Goal: Task Accomplishment & Management: Use online tool/utility

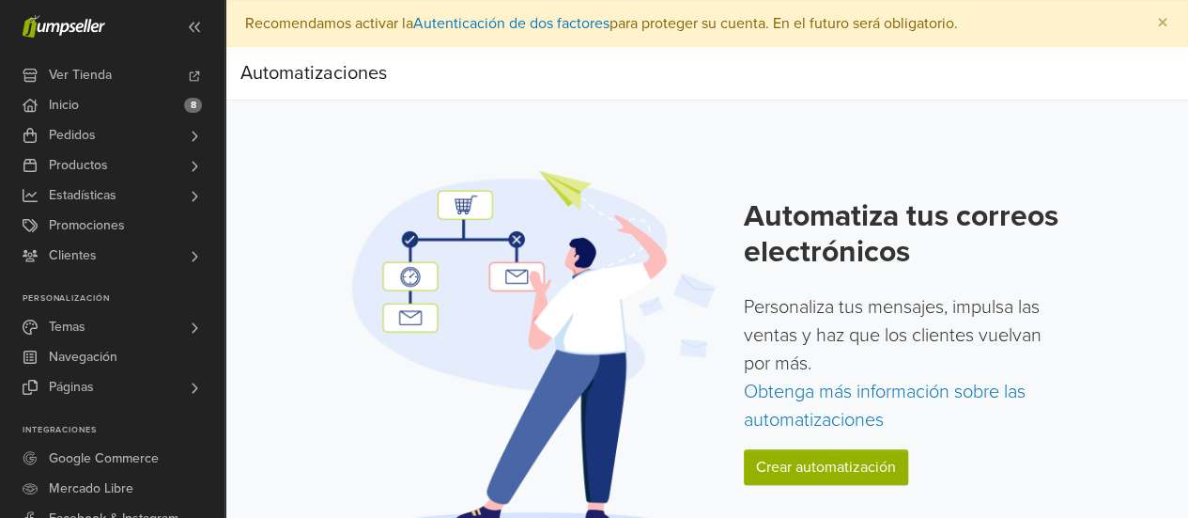
scroll to position [33, 0]
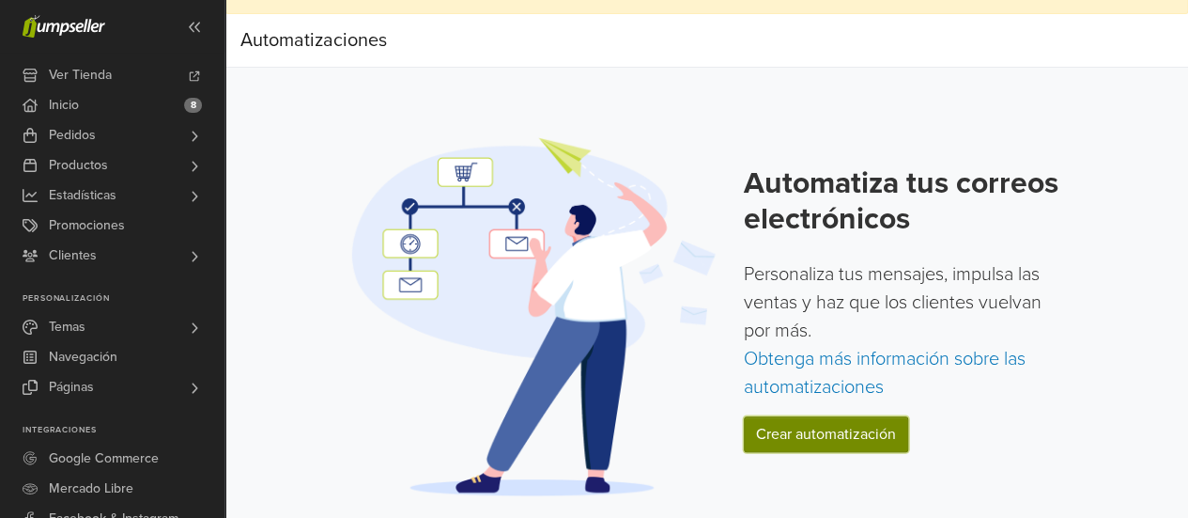
click at [843, 423] on link "Crear automatización" at bounding box center [826, 434] width 164 height 36
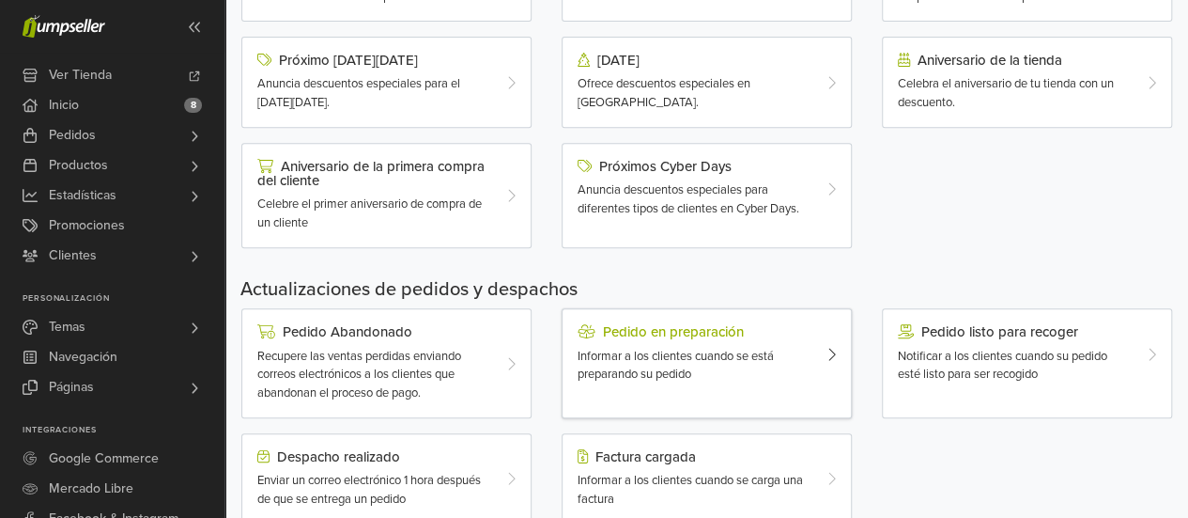
scroll to position [376, 0]
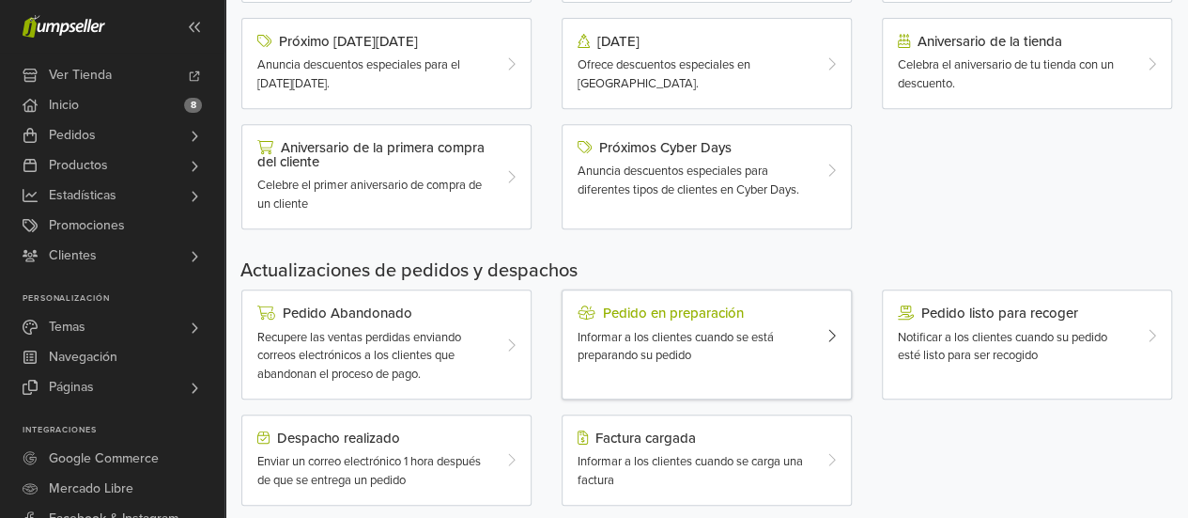
click at [815, 327] on div "Pedido en preparación Informar a los clientes cuando se está preparando su pedi…" at bounding box center [695, 334] width 263 height 59
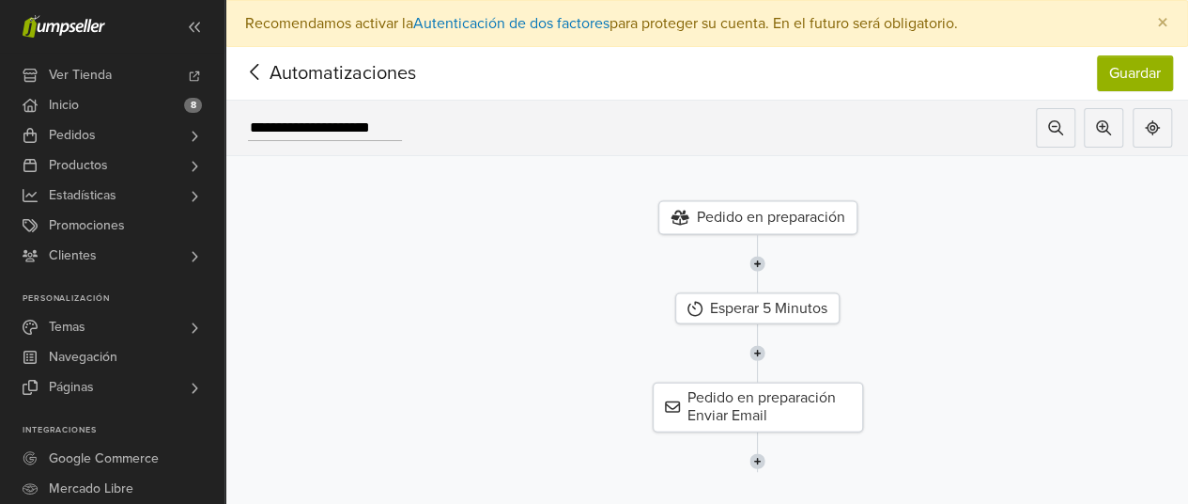
click at [263, 74] on icon at bounding box center [255, 71] width 29 height 23
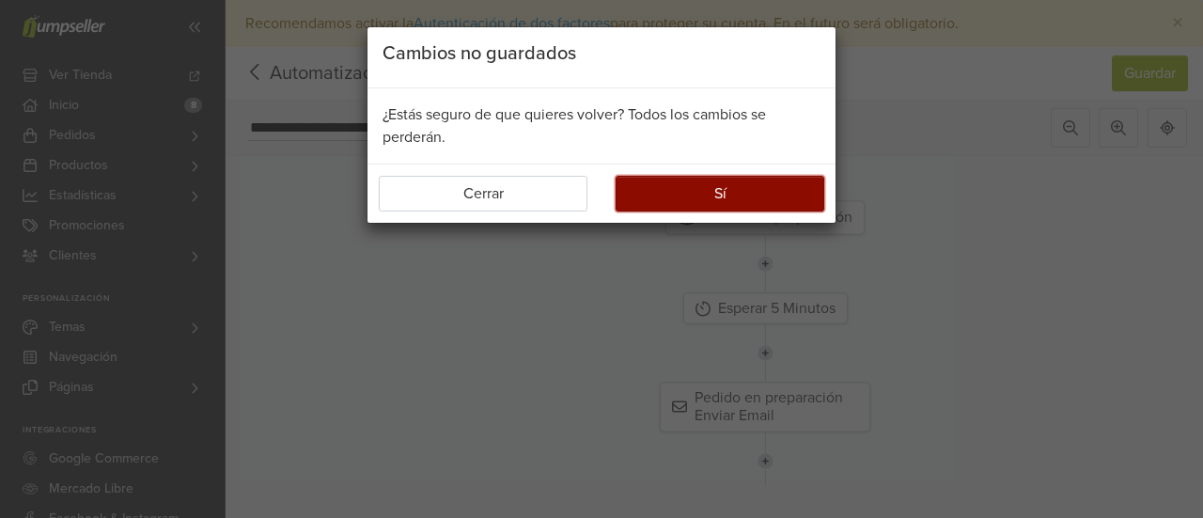
click at [720, 192] on button "Sí" at bounding box center [719, 194] width 209 height 36
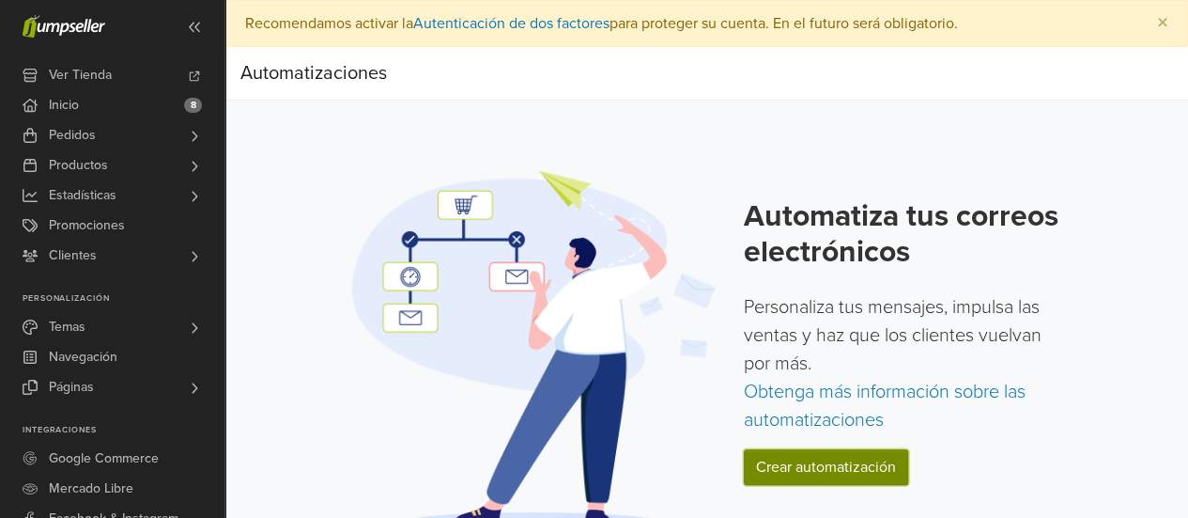
click at [809, 472] on link "Crear automatización" at bounding box center [826, 467] width 164 height 36
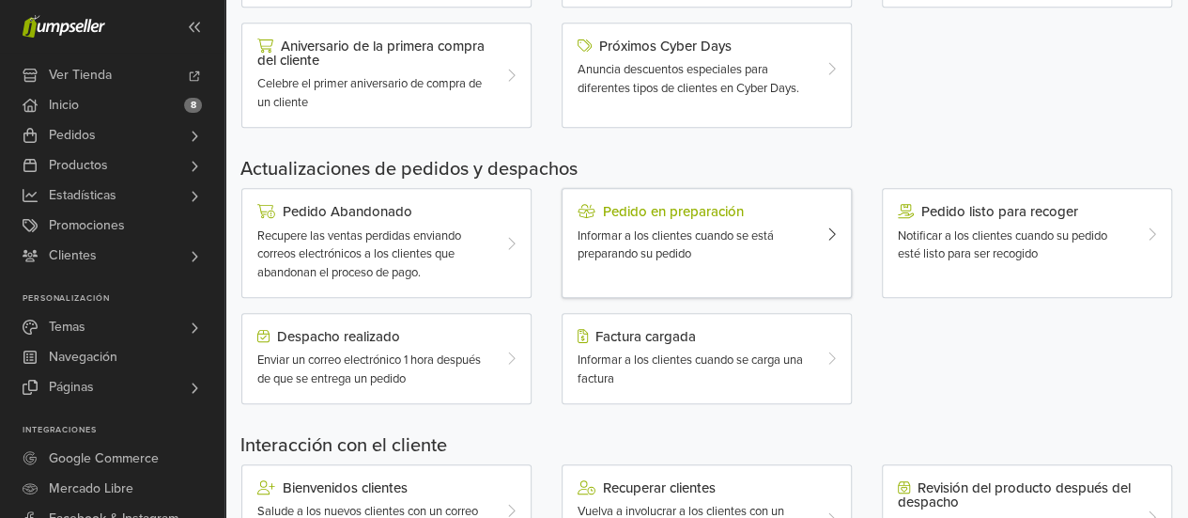
scroll to position [723, 0]
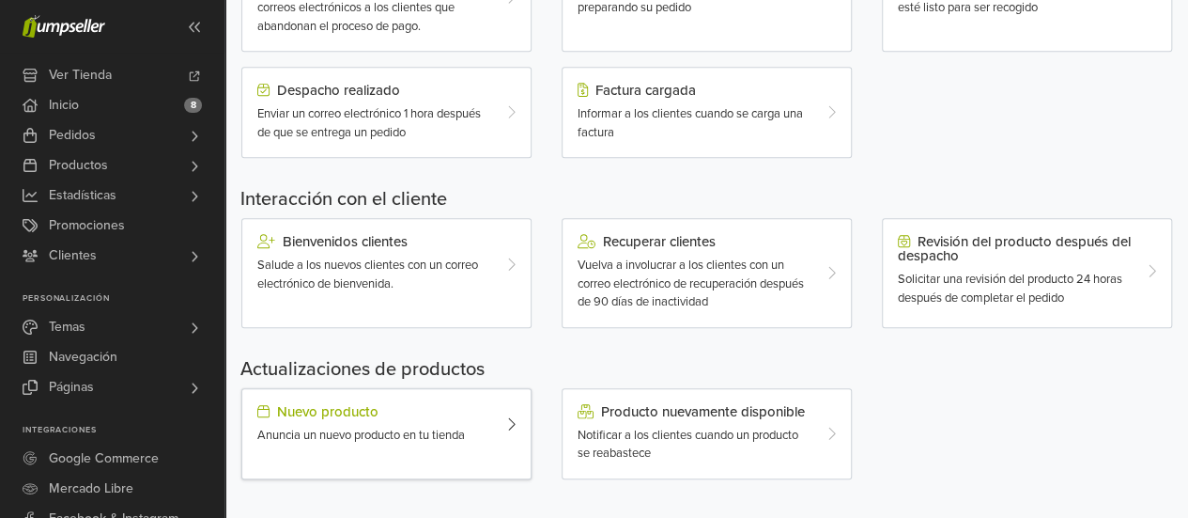
click at [495, 422] on div "Nuevo producto Anuncia un nuevo producto en tu tienda" at bounding box center [374, 424] width 263 height 41
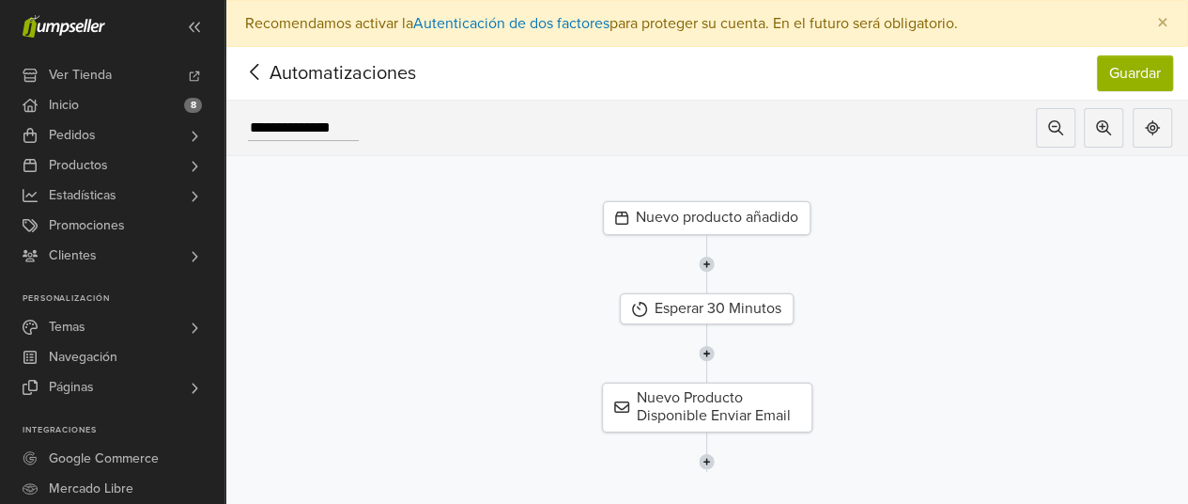
click at [697, 219] on div "Nuevo producto añadido" at bounding box center [707, 218] width 208 height 34
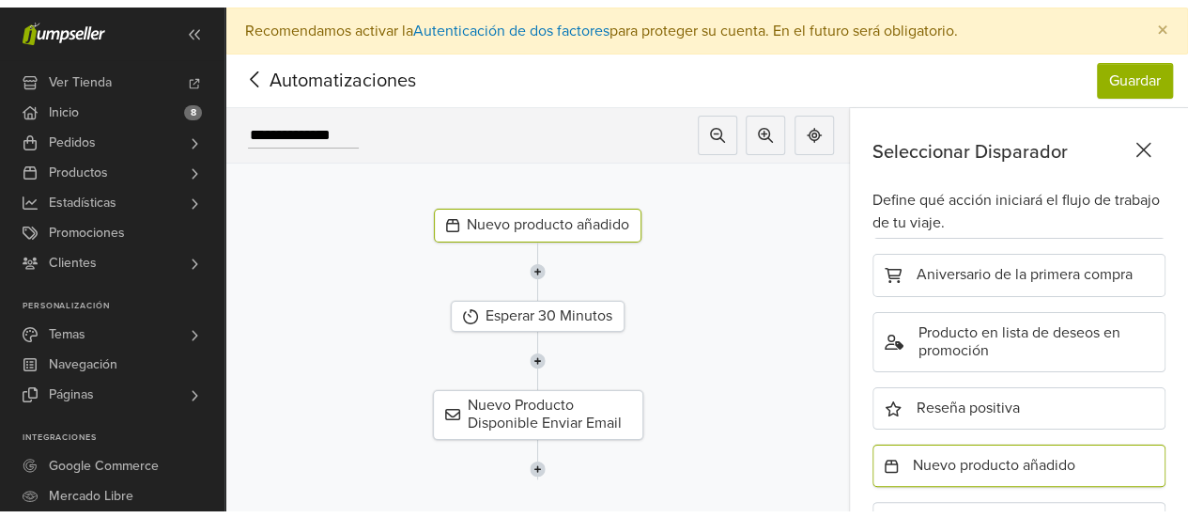
scroll to position [767, 0]
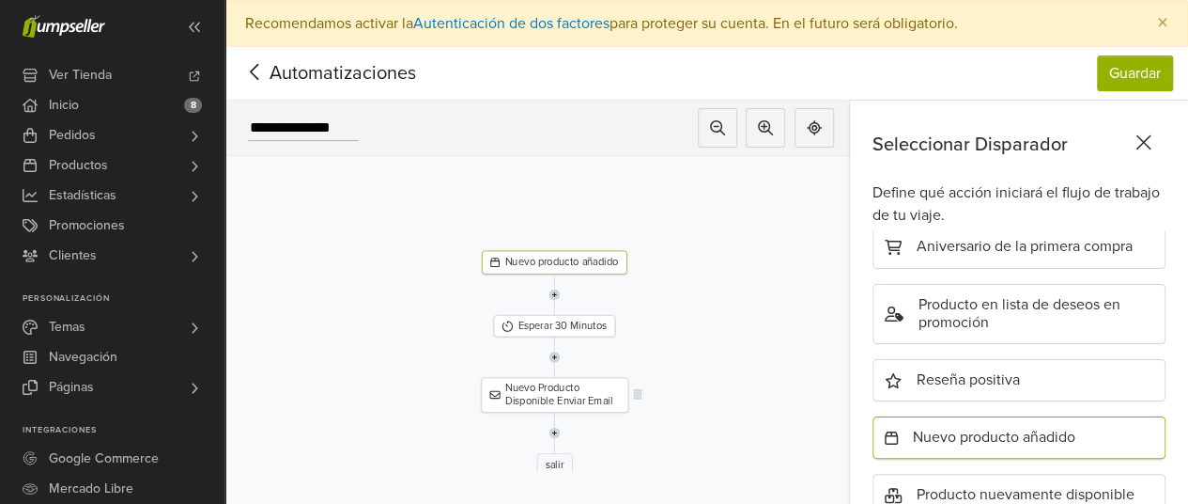
click at [564, 394] on div "Nuevo Producto Disponible Enviar Email" at bounding box center [555, 395] width 148 height 35
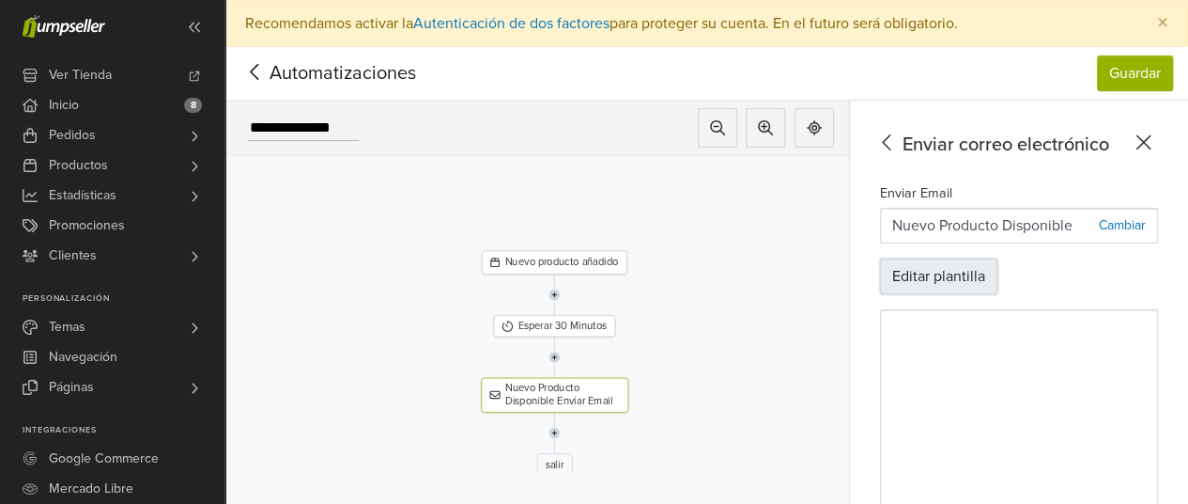
click at [975, 273] on button "Editar plantilla" at bounding box center [938, 276] width 117 height 36
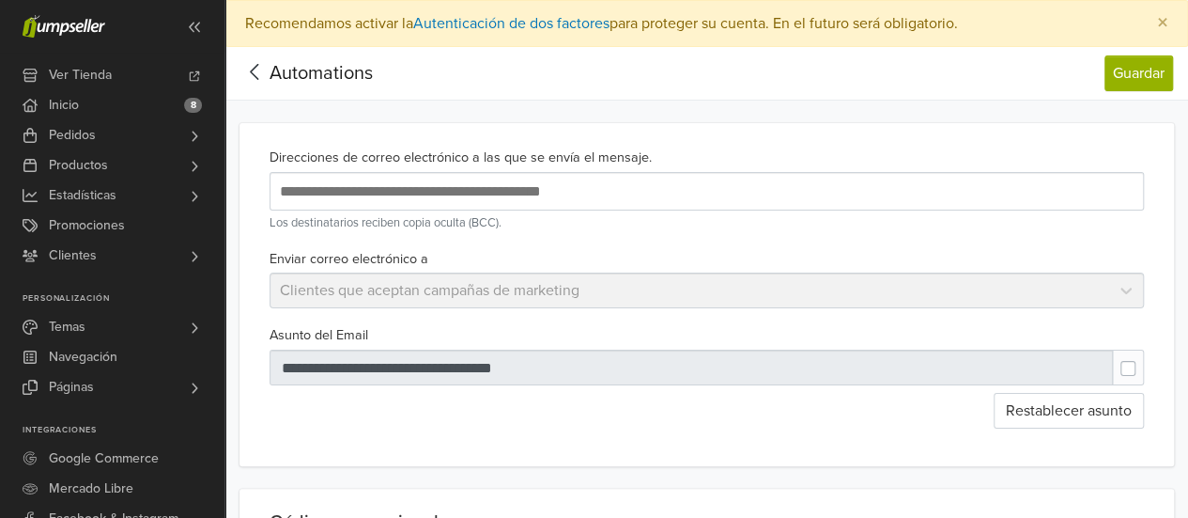
click at [393, 189] on input "text" at bounding box center [580, 191] width 611 height 25
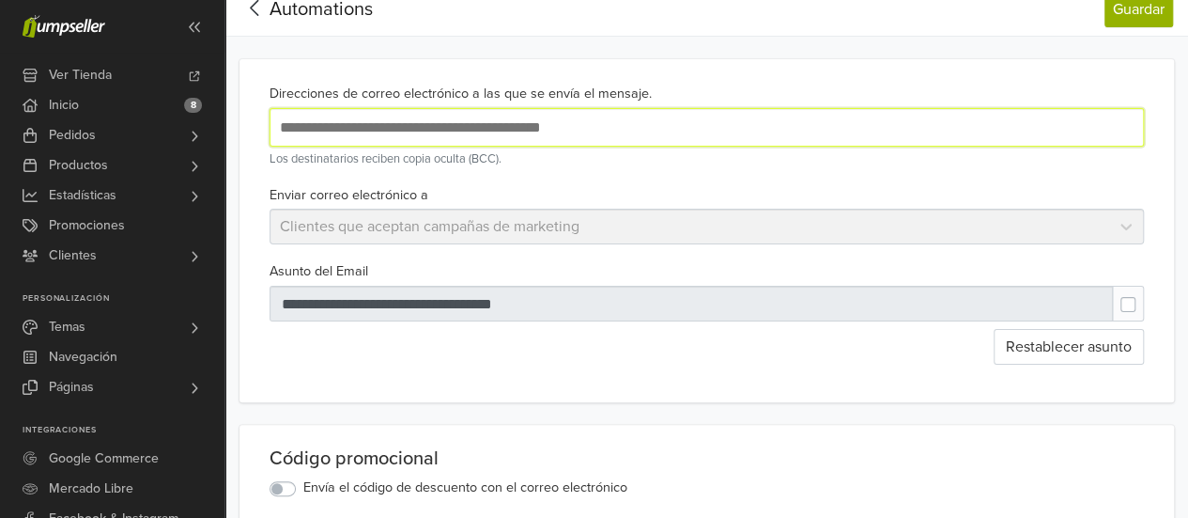
scroll to position [94, 0]
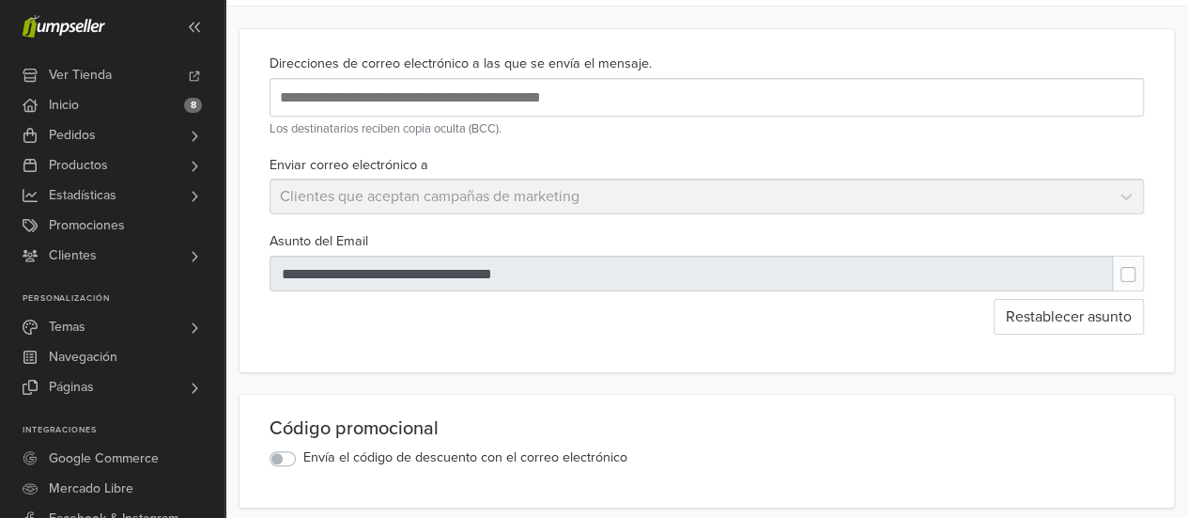
click at [541, 154] on div "Enviar correo electrónico a Clientes que aceptan campañas de marketing" at bounding box center [707, 184] width 890 height 62
click at [350, 265] on div at bounding box center [692, 274] width 845 height 36
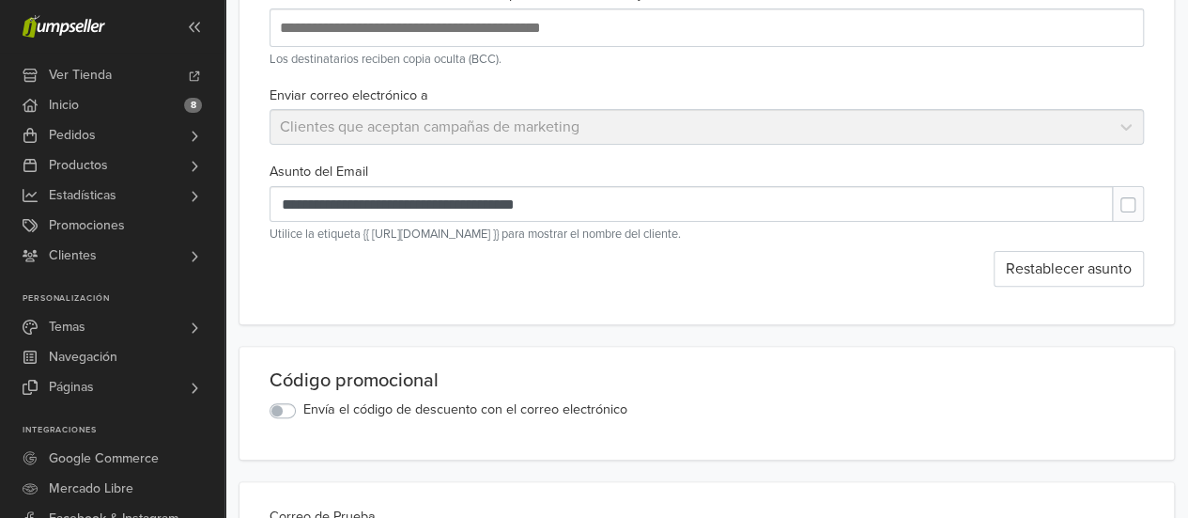
scroll to position [188, 0]
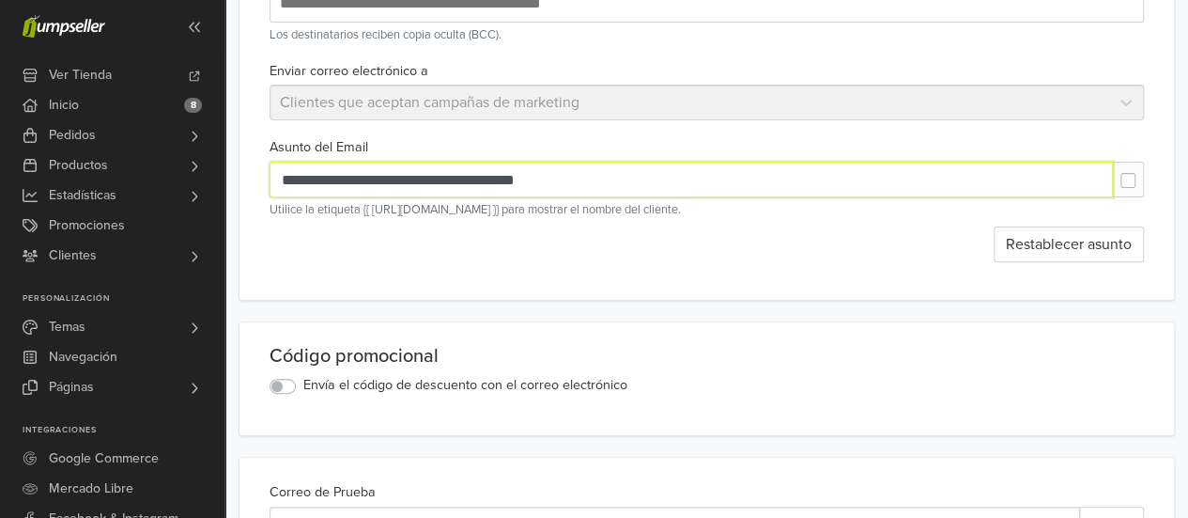
drag, startPoint x: 566, startPoint y: 181, endPoint x: 412, endPoint y: 170, distance: 153.6
click at [546, 185] on input "**********" at bounding box center [692, 180] width 844 height 36
drag, startPoint x: 577, startPoint y: 184, endPoint x: 137, endPoint y: 185, distance: 439.7
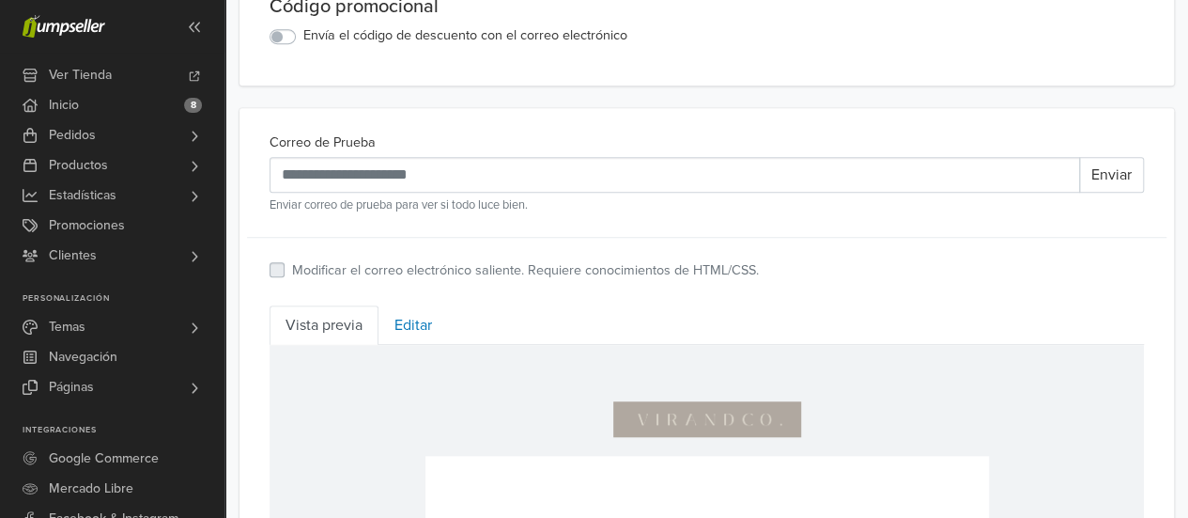
scroll to position [564, 0]
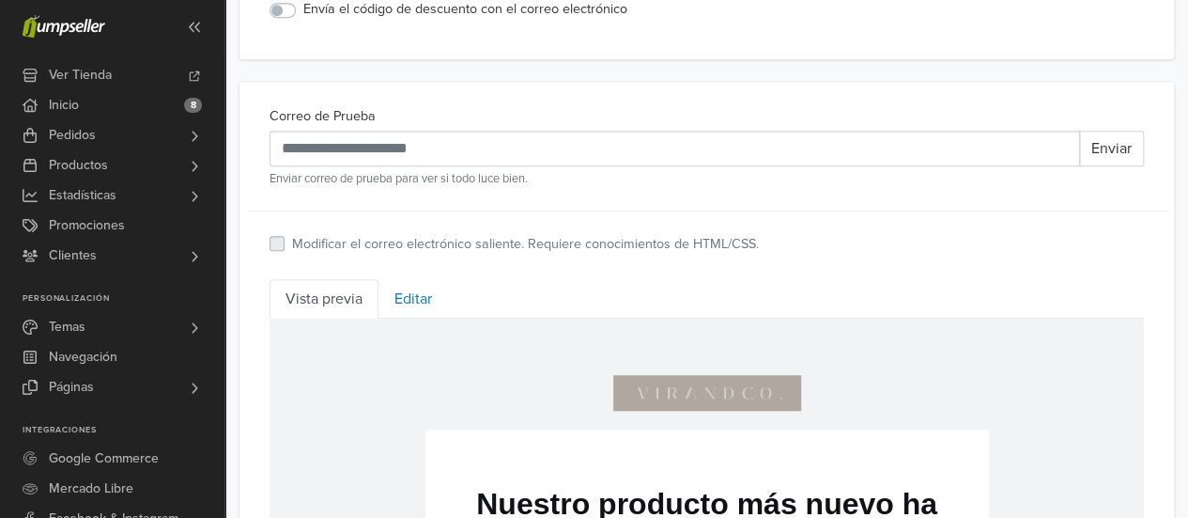
type input "**********"
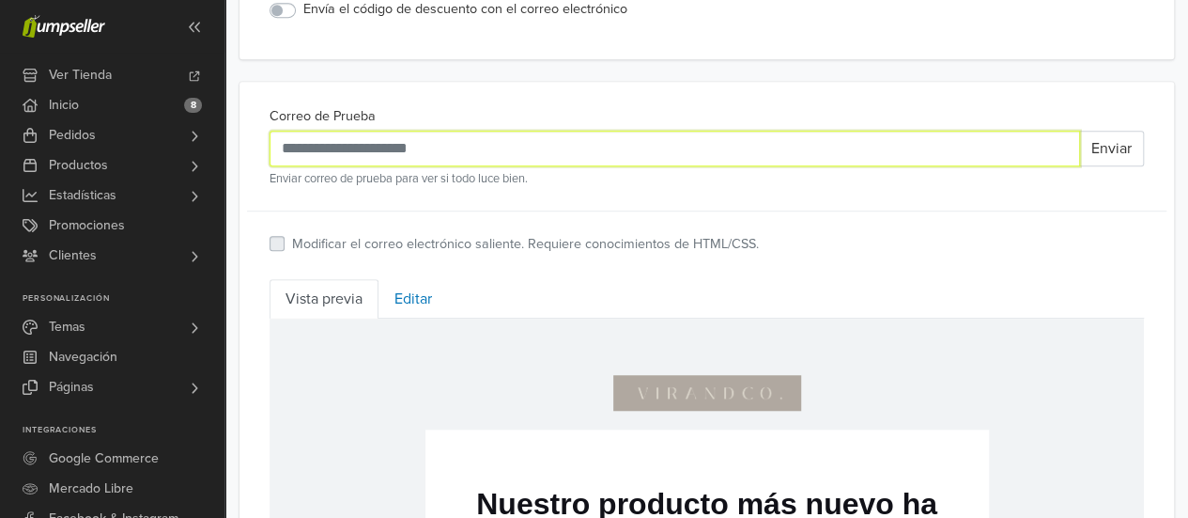
click at [336, 138] on input "Correo de Prueba" at bounding box center [675, 149] width 811 height 36
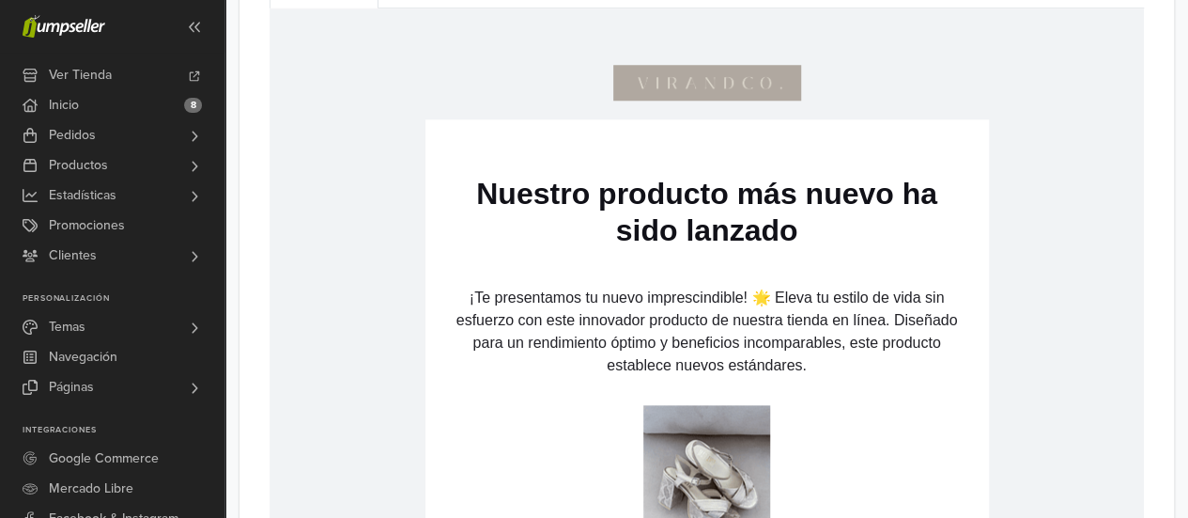
scroll to position [846, 0]
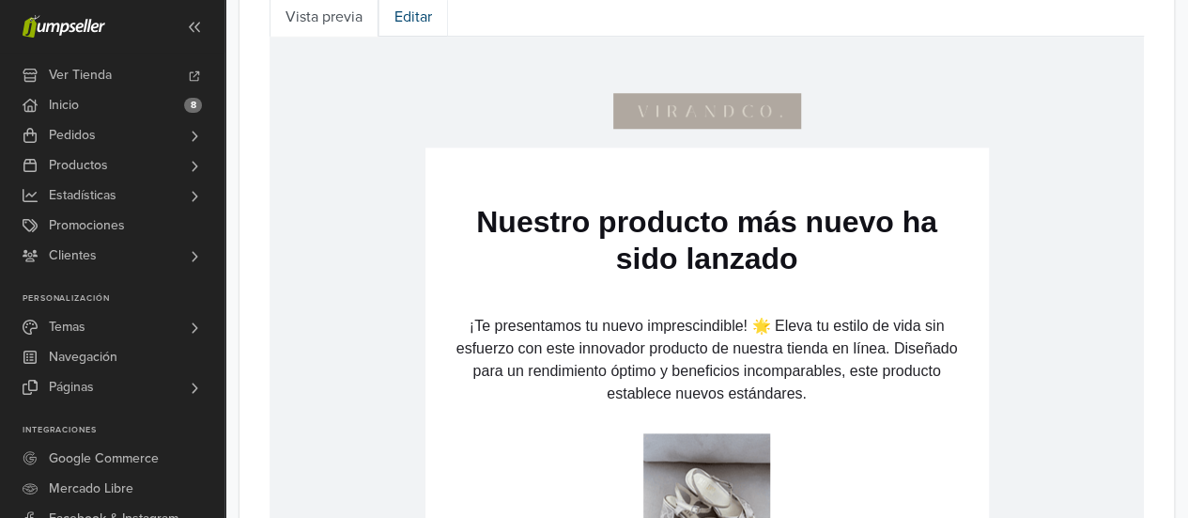
click at [412, 21] on link "Editar" at bounding box center [414, 16] width 70 height 39
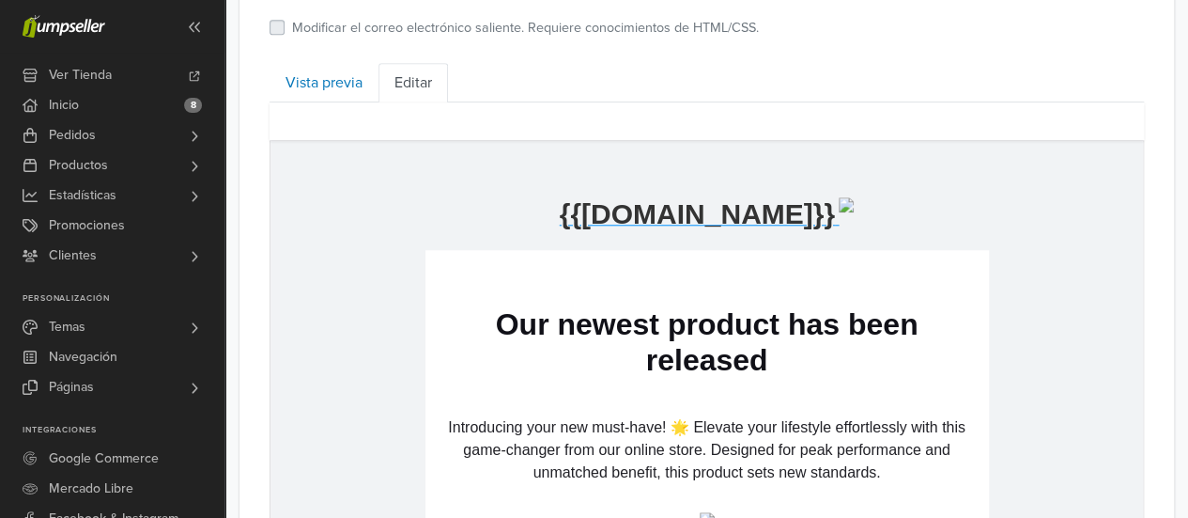
scroll to position [752, 0]
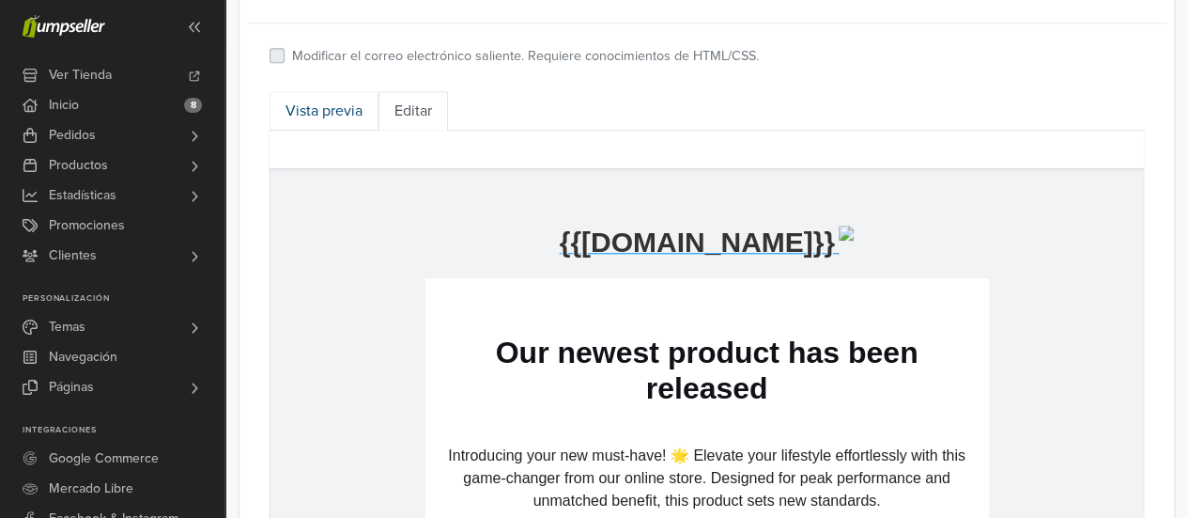
drag, startPoint x: 333, startPoint y: 108, endPoint x: 352, endPoint y: 107, distance: 19.8
click at [333, 108] on link "Vista previa" at bounding box center [324, 110] width 109 height 39
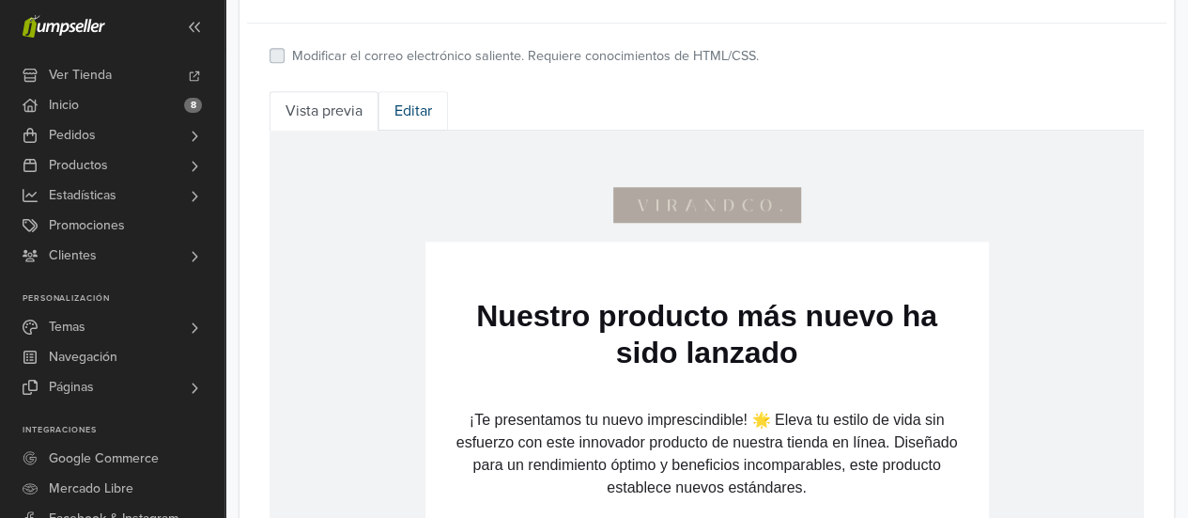
click at [408, 109] on link "Editar" at bounding box center [414, 110] width 70 height 39
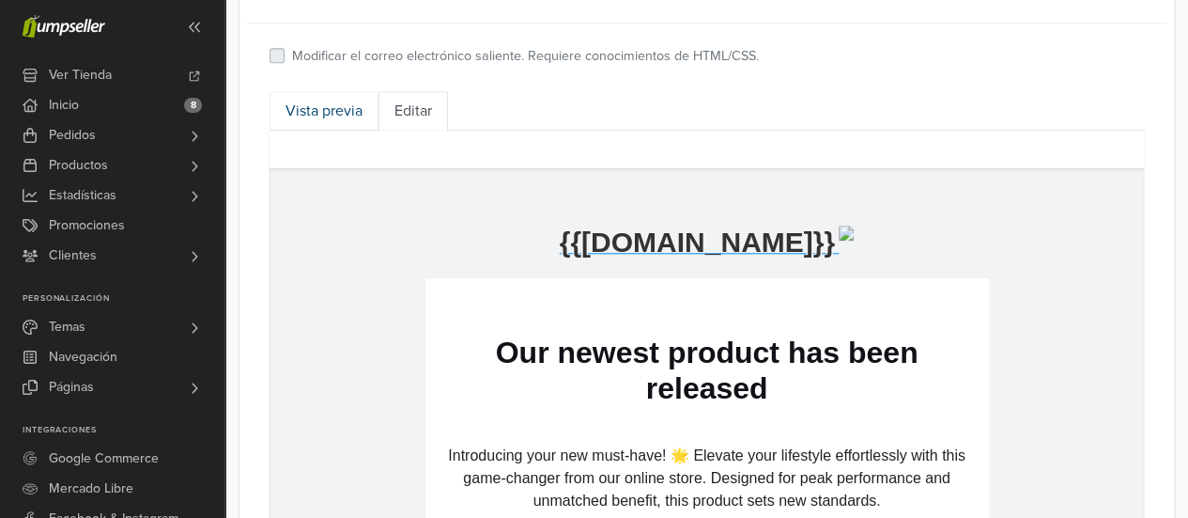
click at [331, 111] on link "Vista previa" at bounding box center [324, 110] width 109 height 39
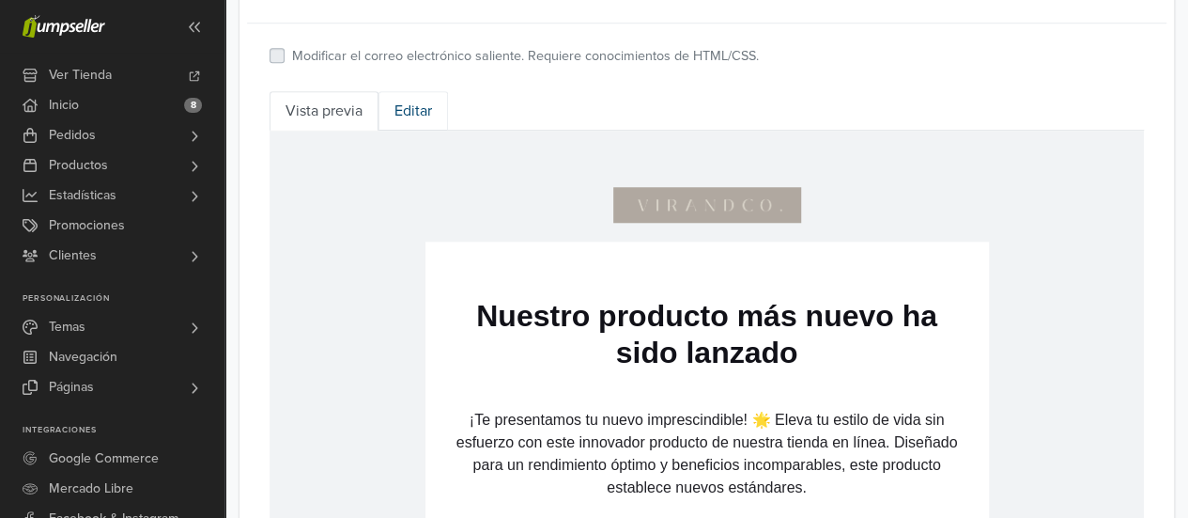
click at [427, 112] on link "Editar" at bounding box center [414, 110] width 70 height 39
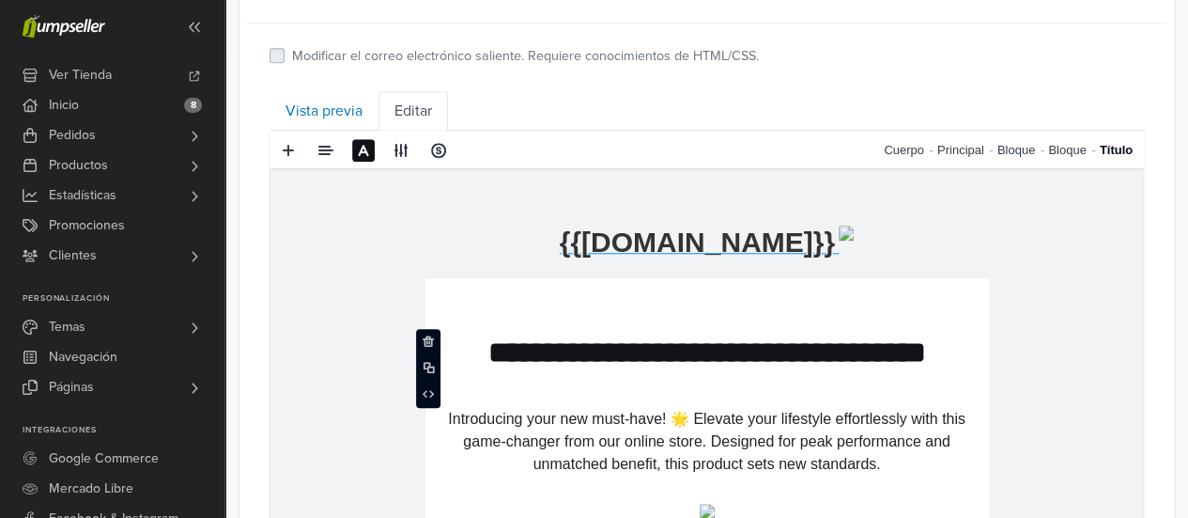
click at [721, 349] on p "**********" at bounding box center [707, 352] width 526 height 36
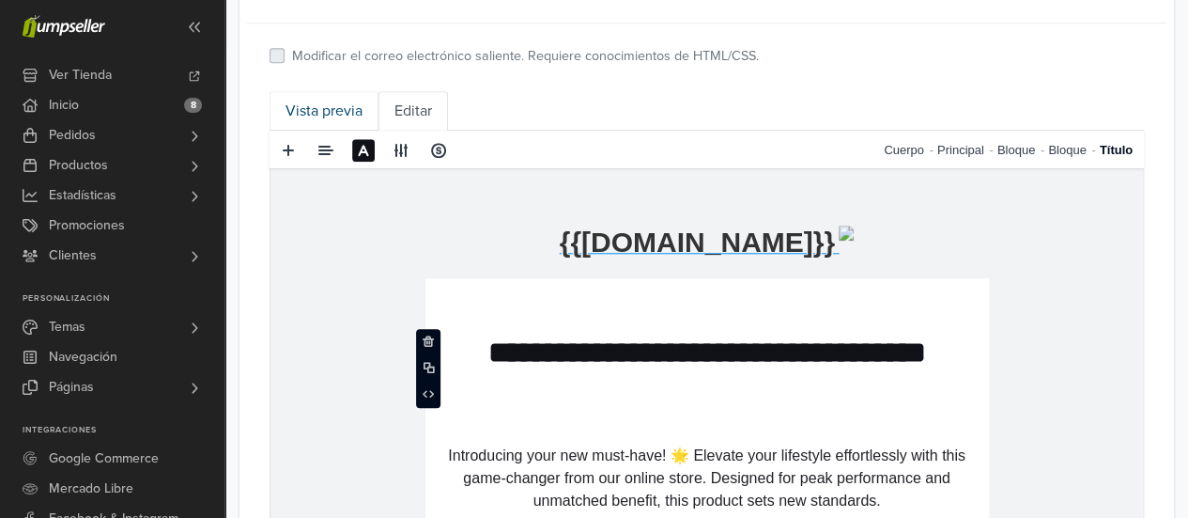
click at [329, 112] on link "Vista previa" at bounding box center [324, 110] width 109 height 39
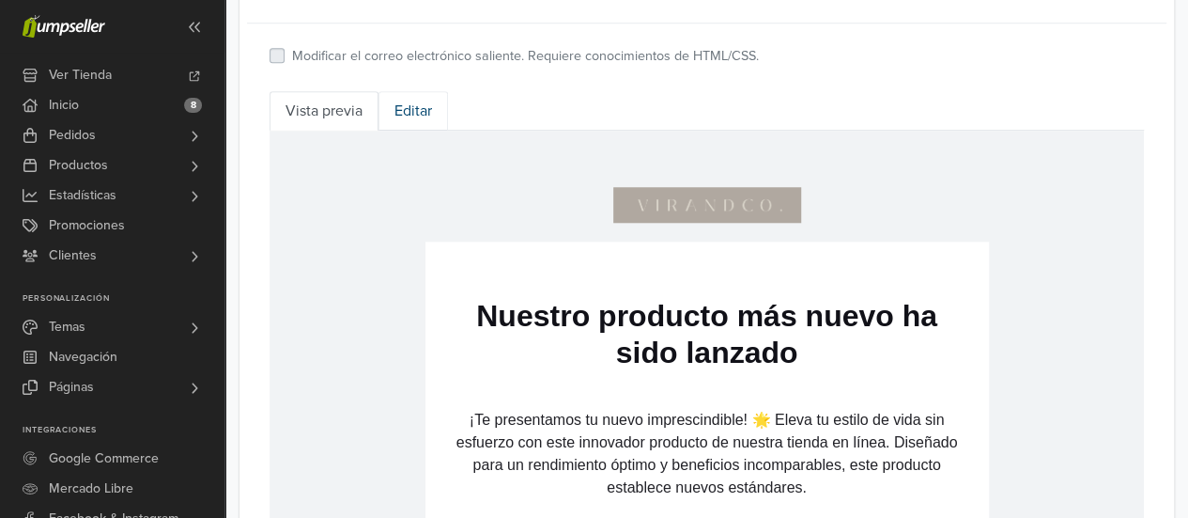
click at [399, 108] on link "Editar" at bounding box center [414, 110] width 70 height 39
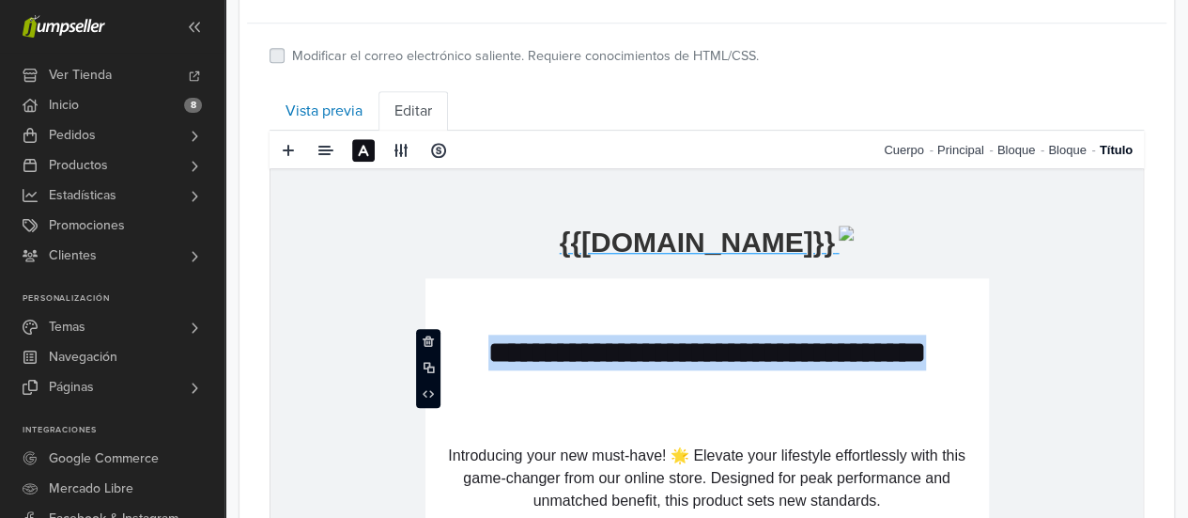
drag, startPoint x: 775, startPoint y: 393, endPoint x: 491, endPoint y: 349, distance: 287.1
click at [491, 349] on p "**********" at bounding box center [707, 370] width 526 height 72
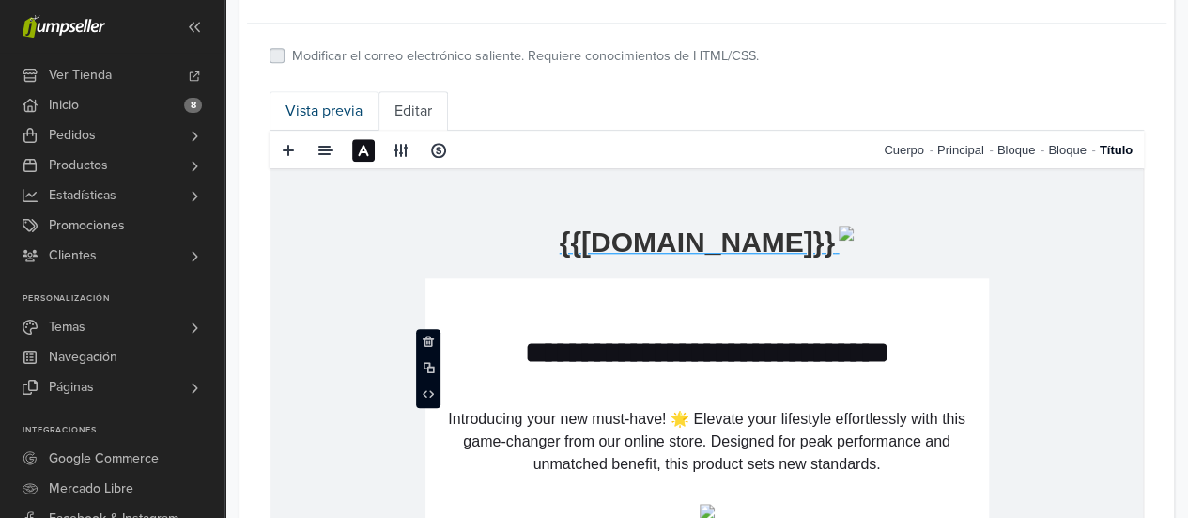
click at [339, 116] on link "Vista previa" at bounding box center [324, 110] width 109 height 39
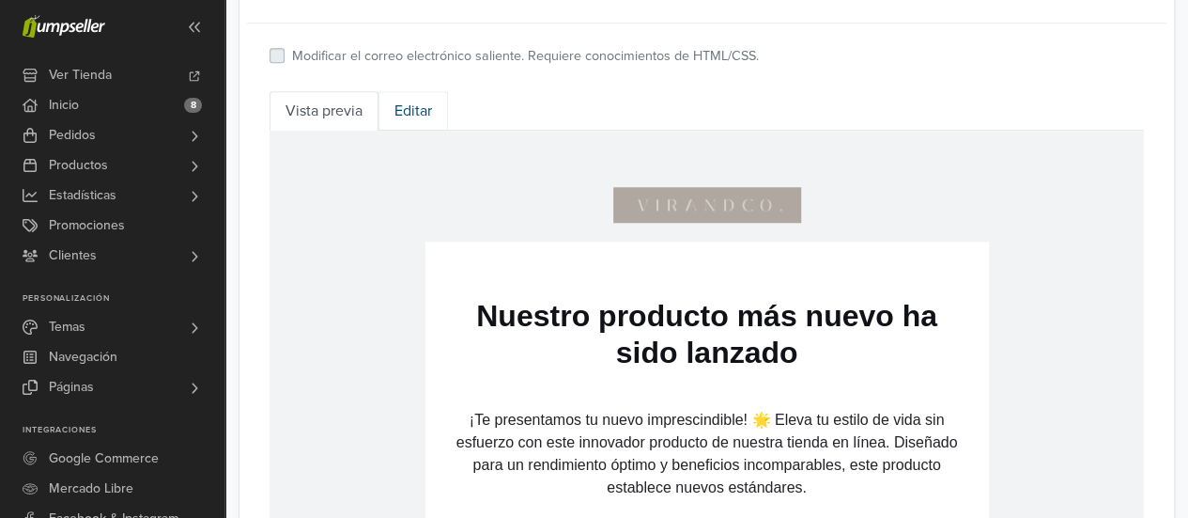
click at [412, 98] on link "Editar" at bounding box center [414, 110] width 70 height 39
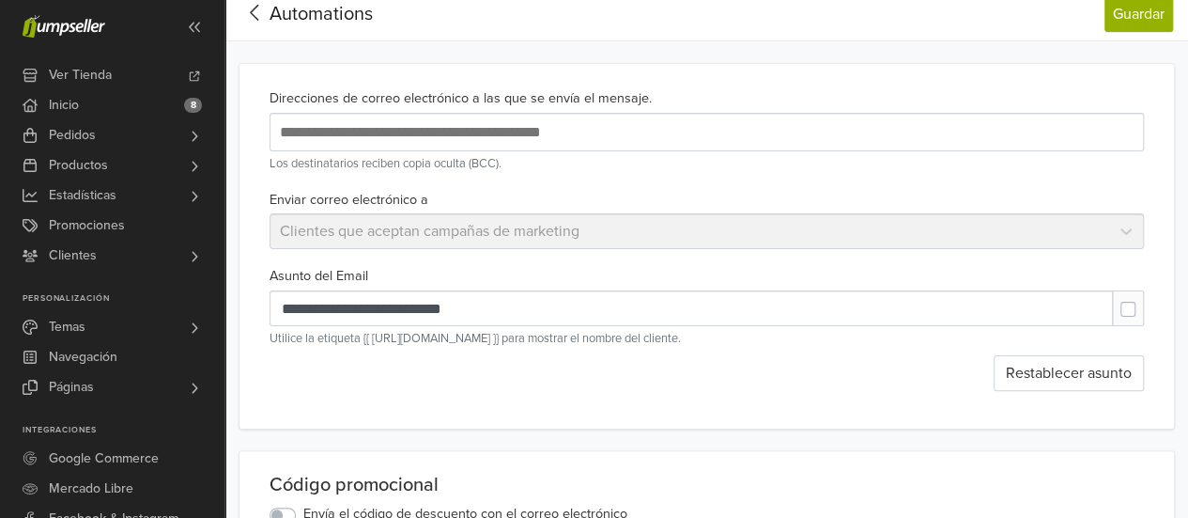
scroll to position [0, 0]
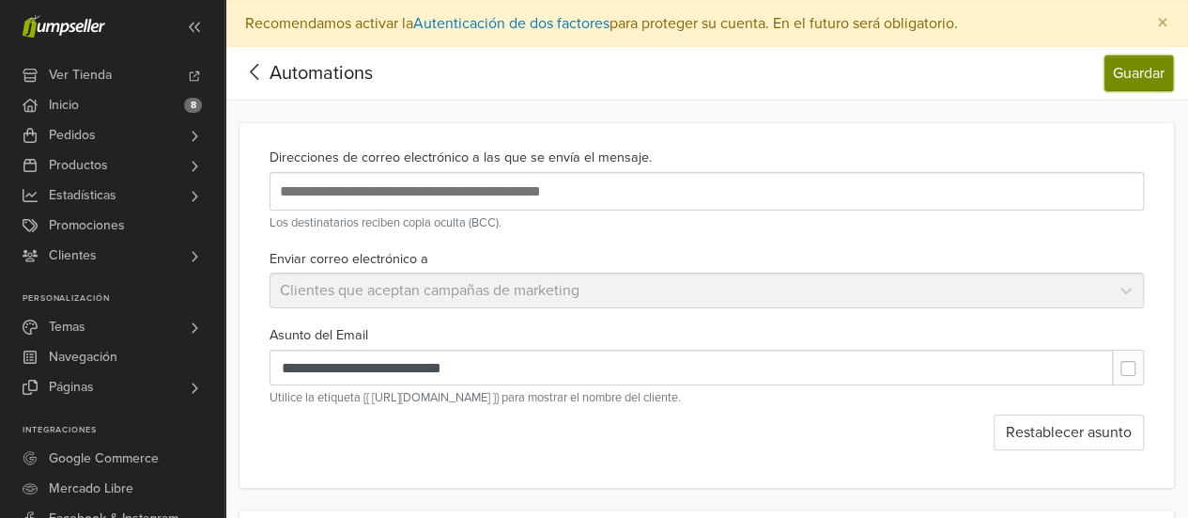
click at [1139, 76] on button "Guardar" at bounding box center [1139, 73] width 69 height 36
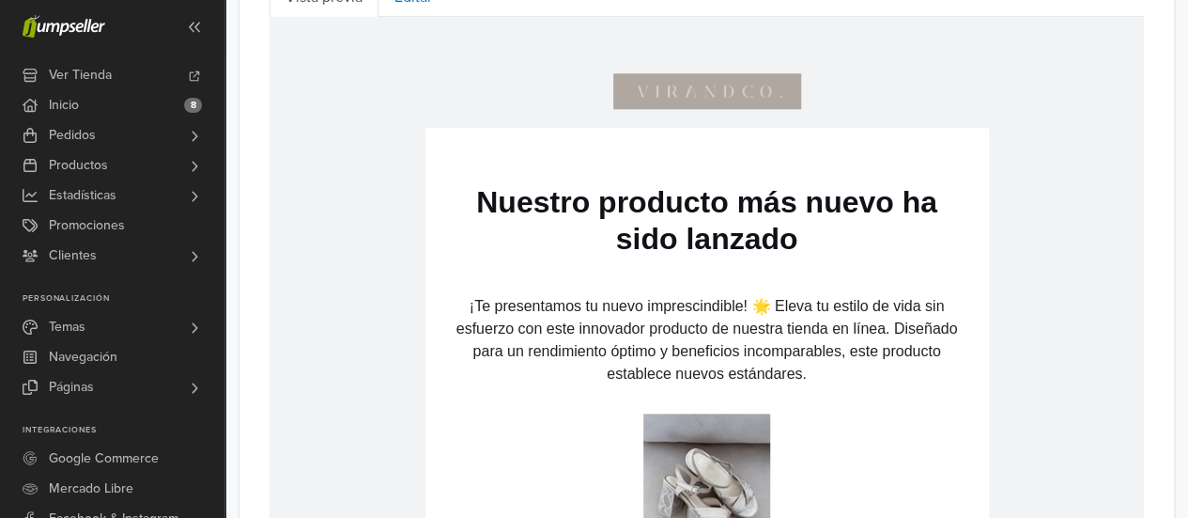
scroll to position [742, 0]
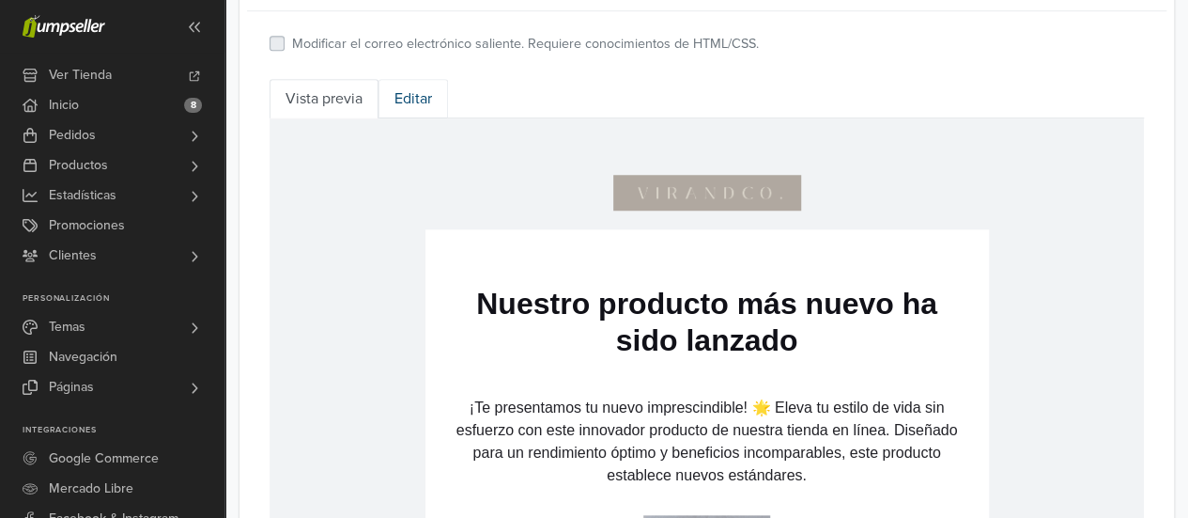
click at [394, 94] on link "Editar" at bounding box center [414, 98] width 70 height 39
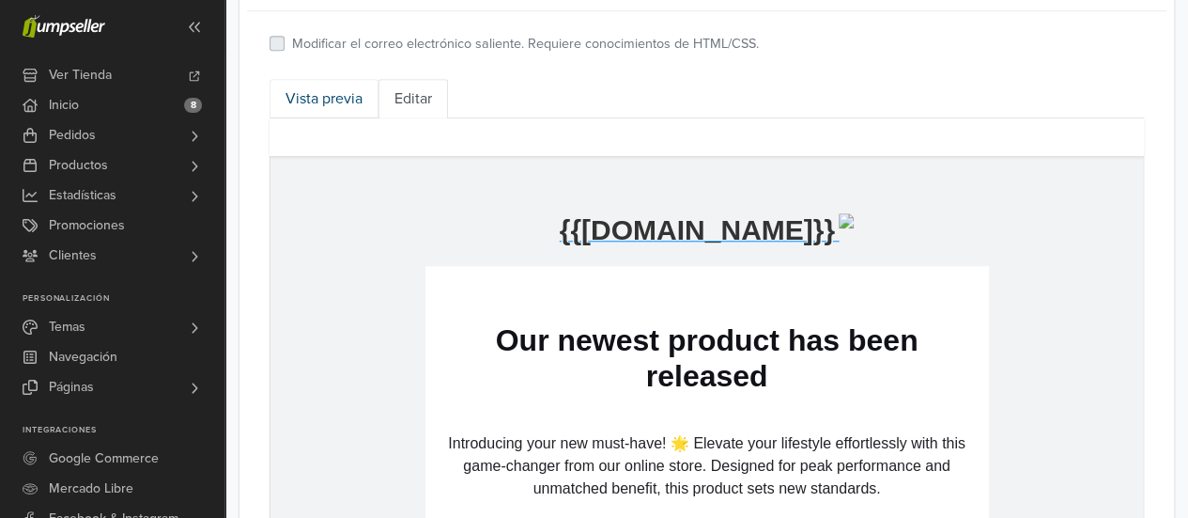
click at [329, 89] on link "Vista previa" at bounding box center [324, 98] width 109 height 39
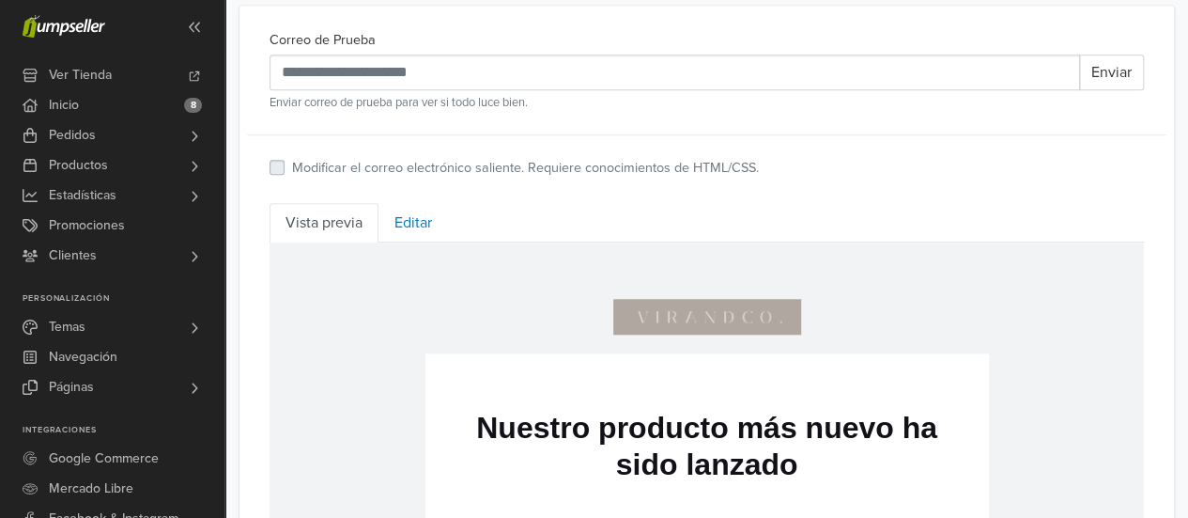
scroll to position [554, 0]
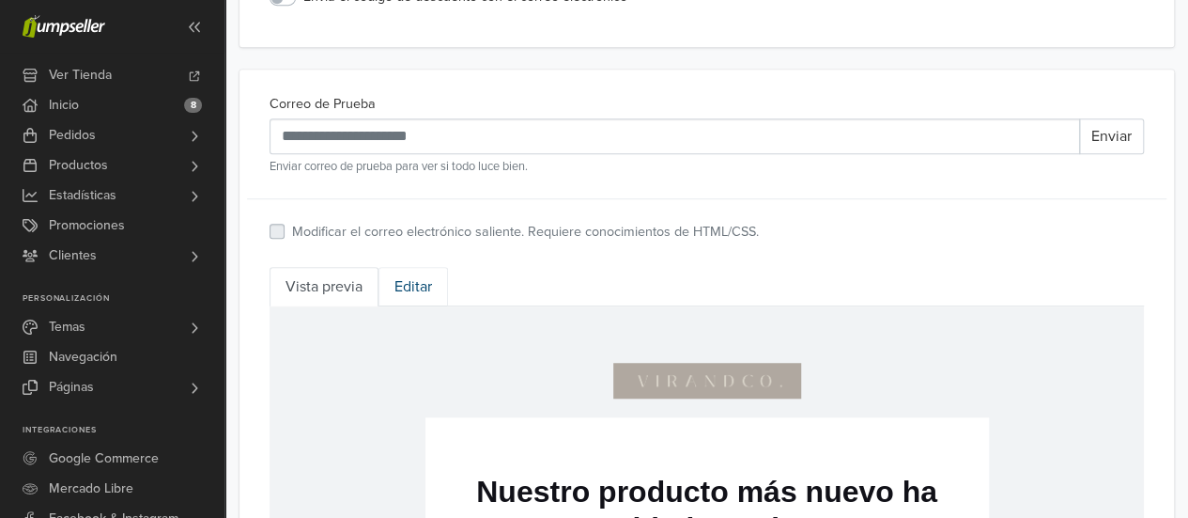
click at [399, 282] on link "Editar" at bounding box center [414, 286] width 70 height 39
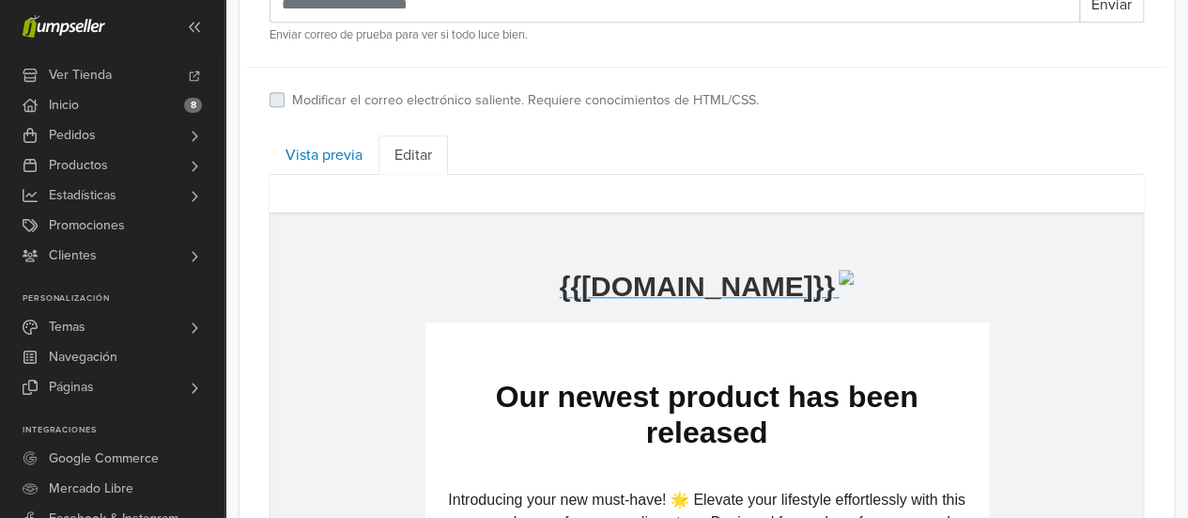
scroll to position [930, 0]
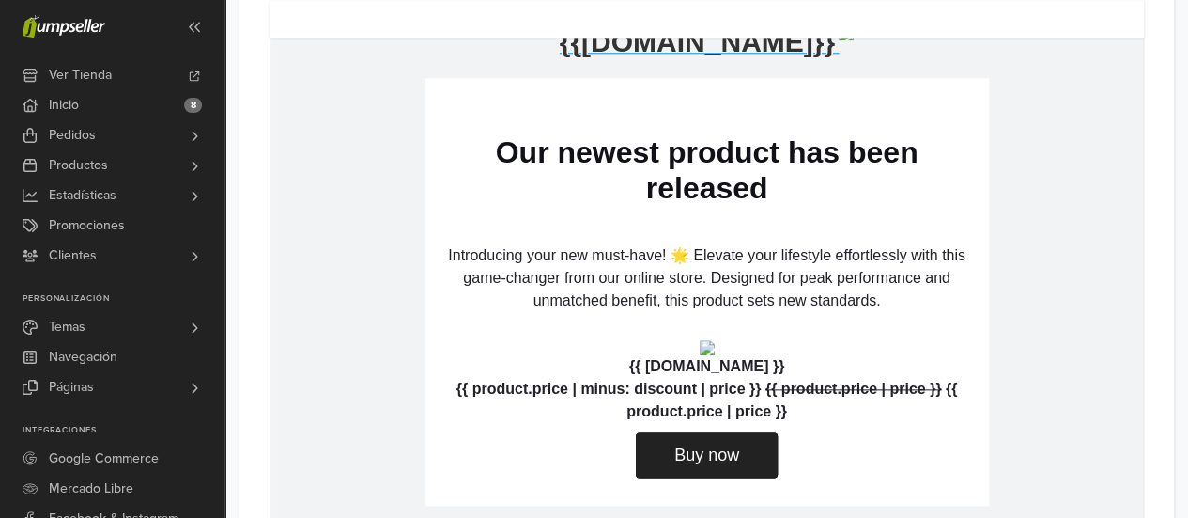
click at [715, 175] on p "Our newest product has been released" at bounding box center [707, 170] width 526 height 72
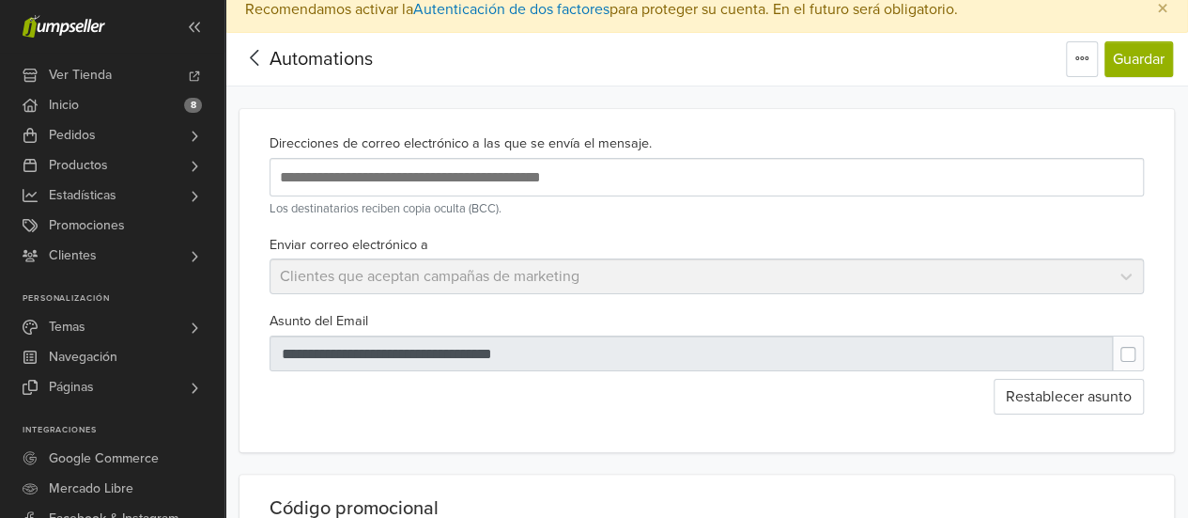
scroll to position [0, 0]
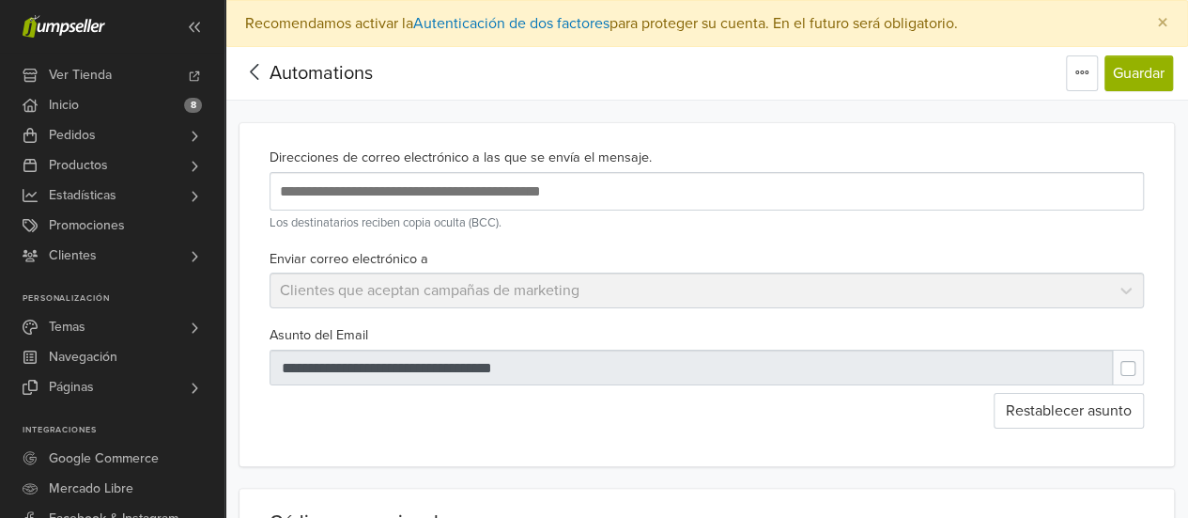
click at [266, 62] on icon at bounding box center [255, 71] width 29 height 23
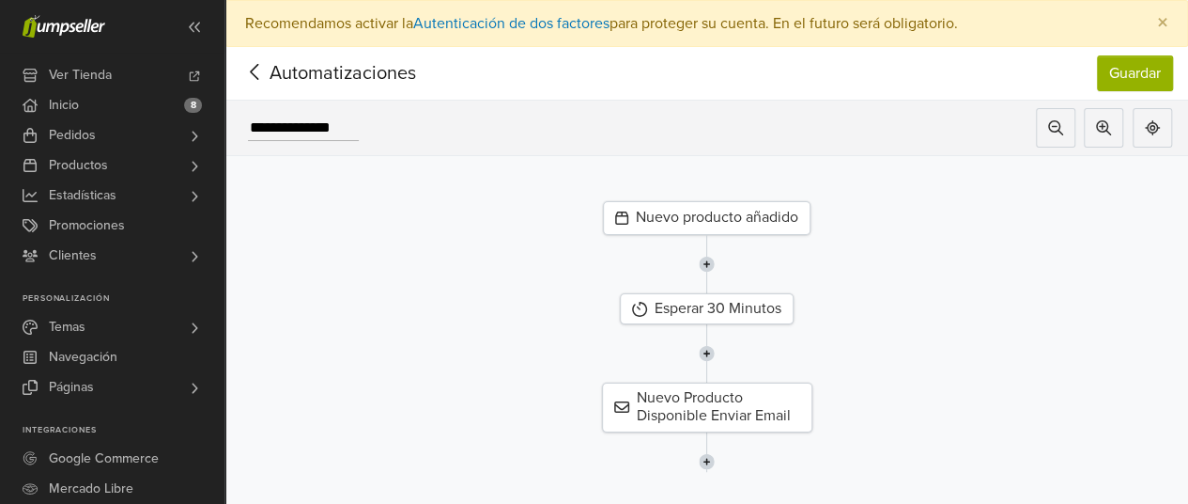
click at [259, 77] on icon at bounding box center [255, 71] width 29 height 23
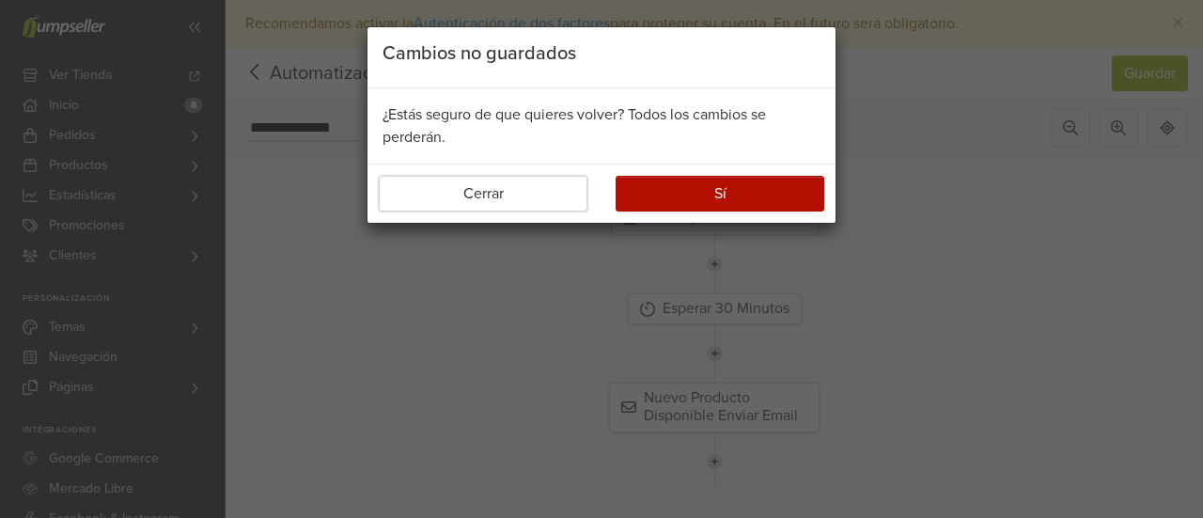
drag, startPoint x: 524, startPoint y: 199, endPoint x: 815, endPoint y: 138, distance: 296.7
click at [525, 198] on button "Cerrar" at bounding box center [483, 194] width 209 height 36
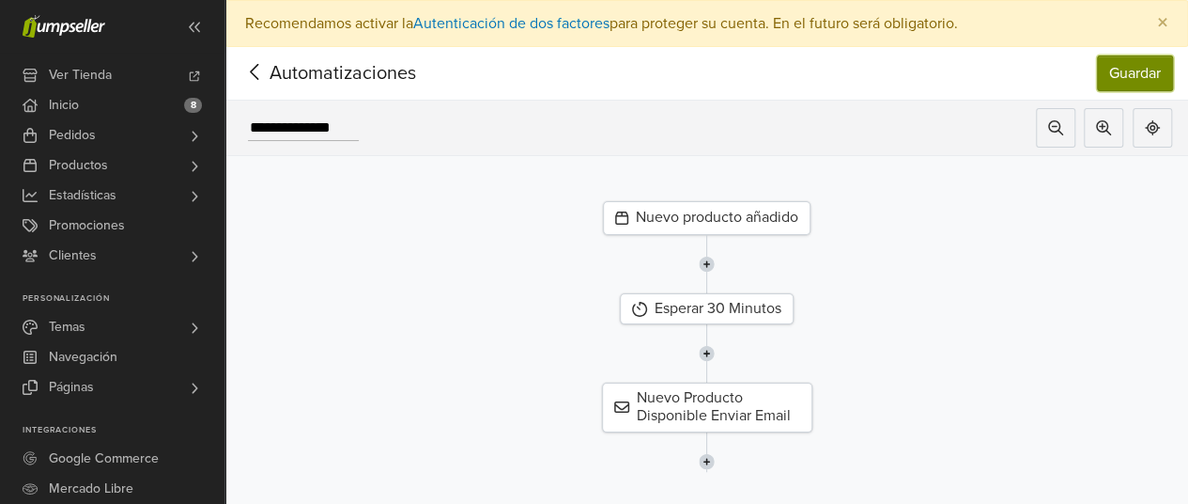
click at [1126, 82] on button "Guardar" at bounding box center [1135, 73] width 76 height 36
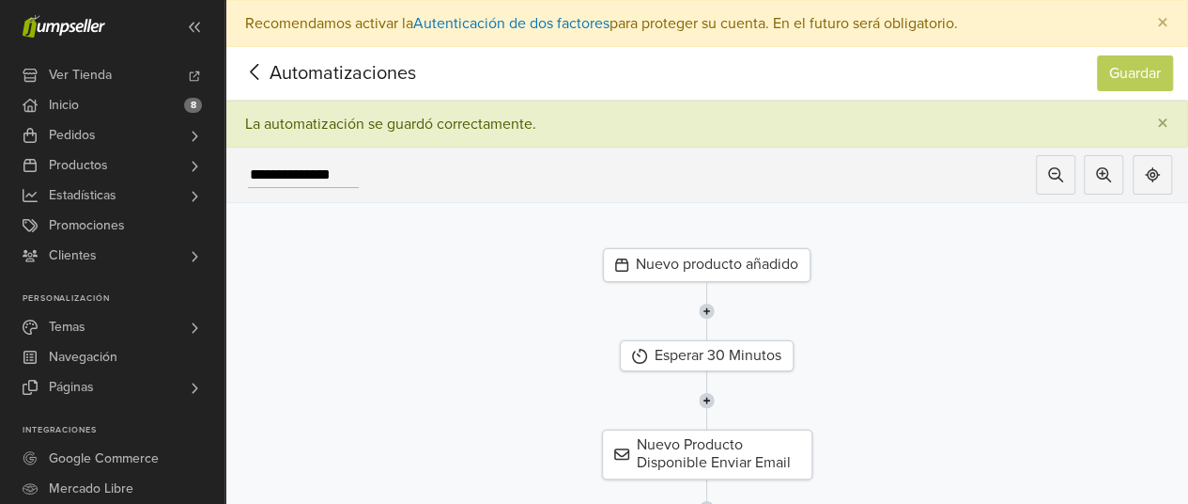
click at [257, 72] on icon at bounding box center [255, 71] width 29 height 23
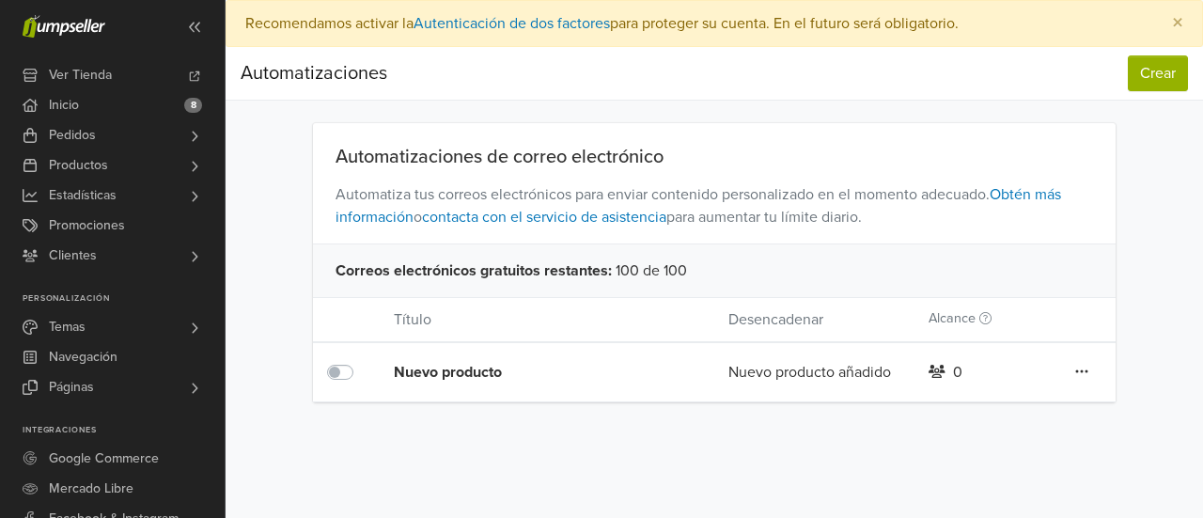
click at [1089, 375] on div "Editar Duplicar Eliminar" at bounding box center [1081, 372] width 67 height 24
click at [1079, 364] on icon at bounding box center [1081, 371] width 13 height 15
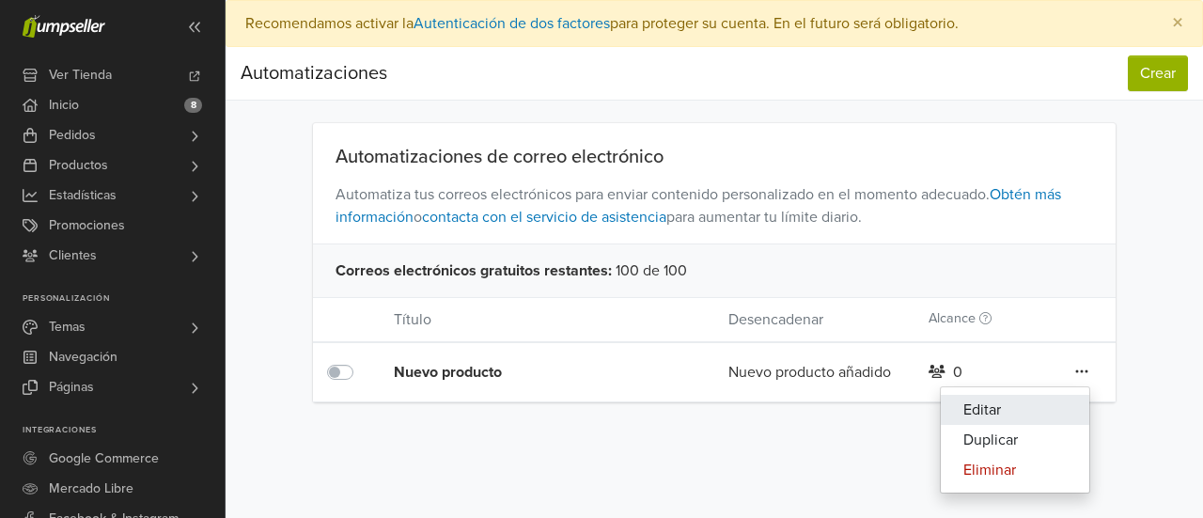
click at [995, 404] on link "Editar" at bounding box center [1014, 410] width 148 height 30
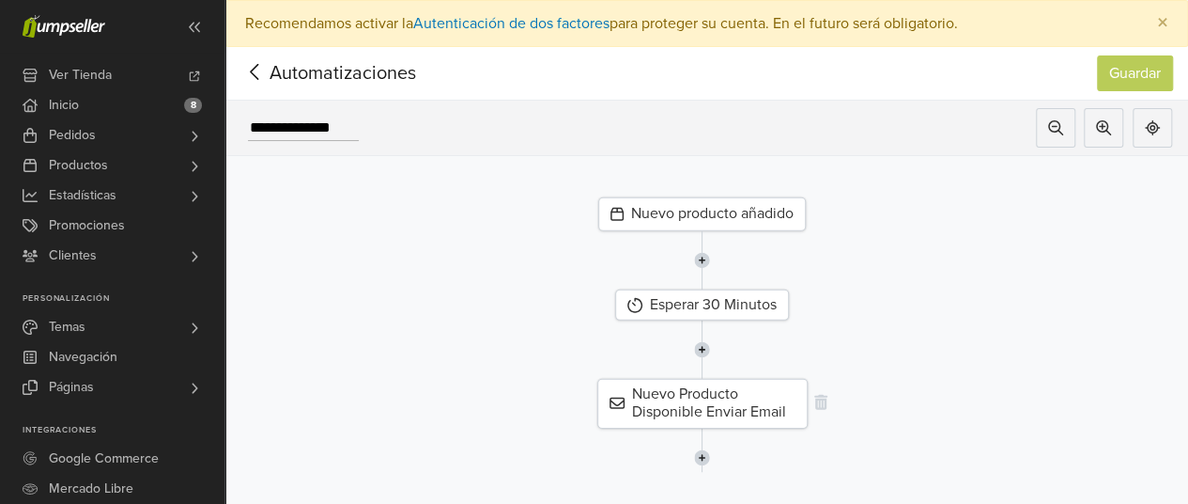
click at [734, 399] on div "Nuevo Producto Disponible Enviar Email" at bounding box center [703, 403] width 210 height 49
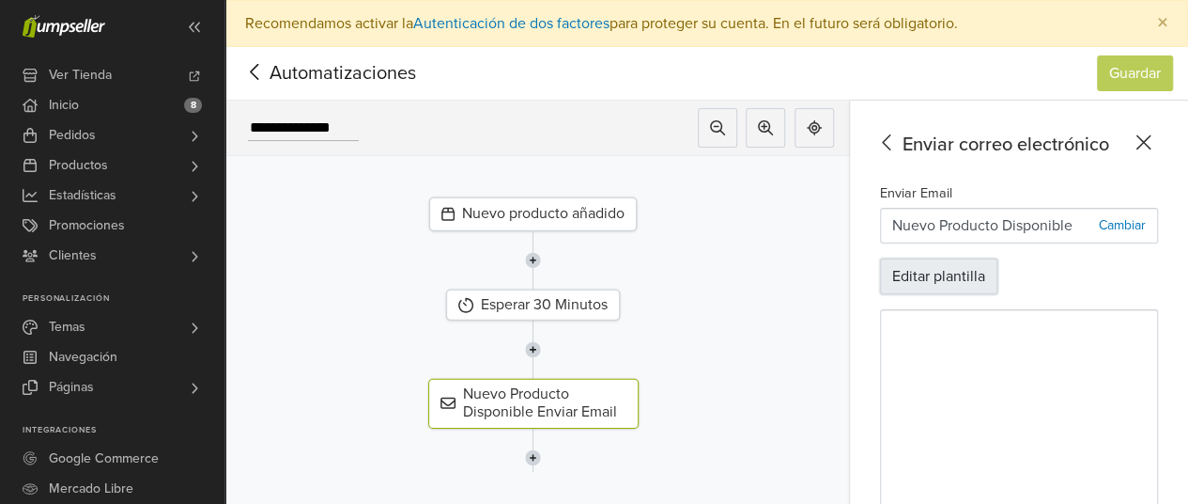
click at [937, 273] on button "Editar plantilla" at bounding box center [938, 276] width 117 height 36
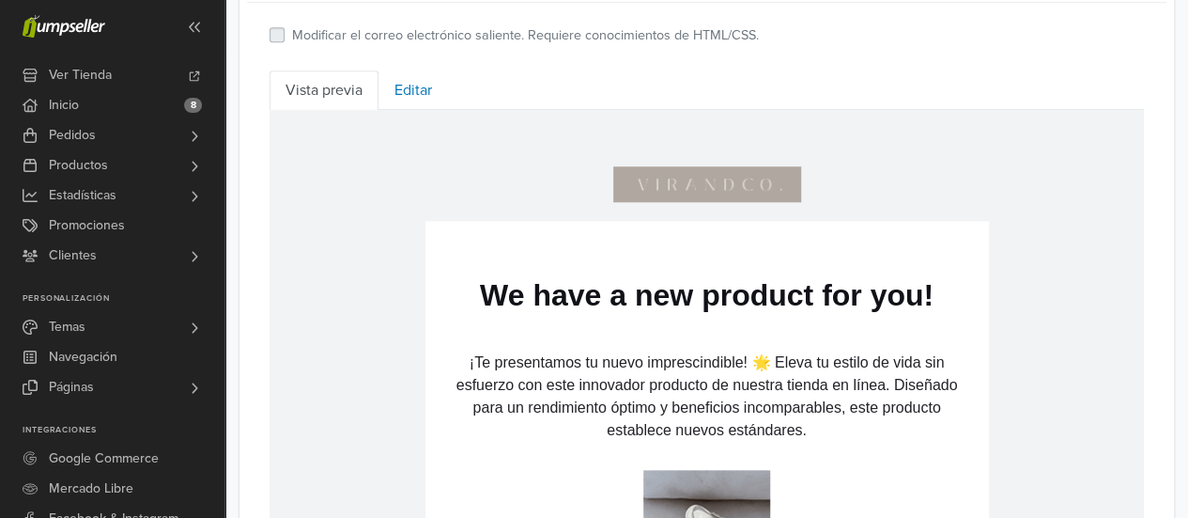
scroll to position [752, 0]
click at [424, 84] on link "Editar" at bounding box center [414, 89] width 70 height 39
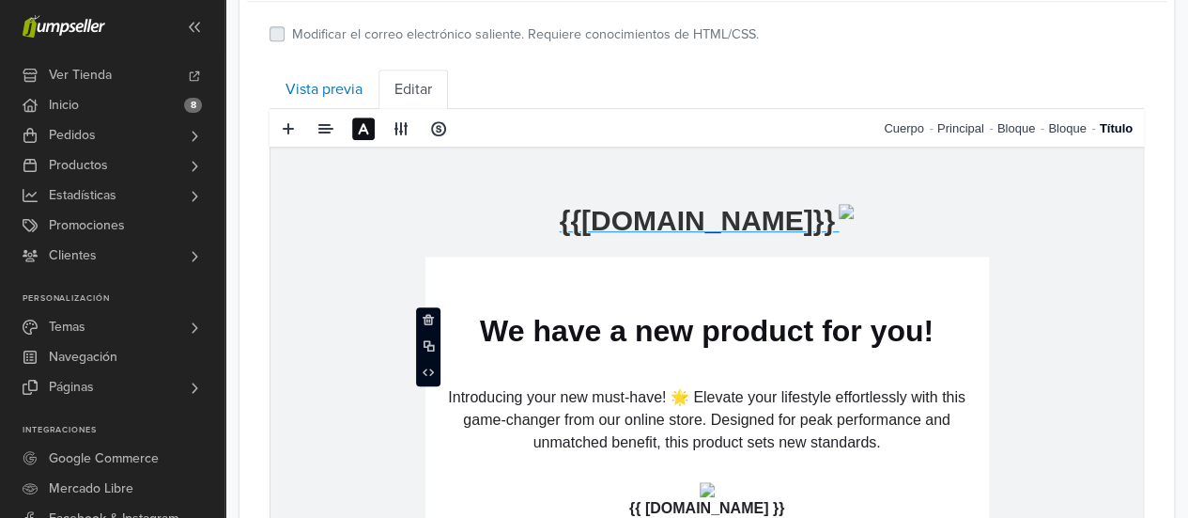
click at [741, 327] on p "We have a new product for you!" at bounding box center [707, 330] width 526 height 36
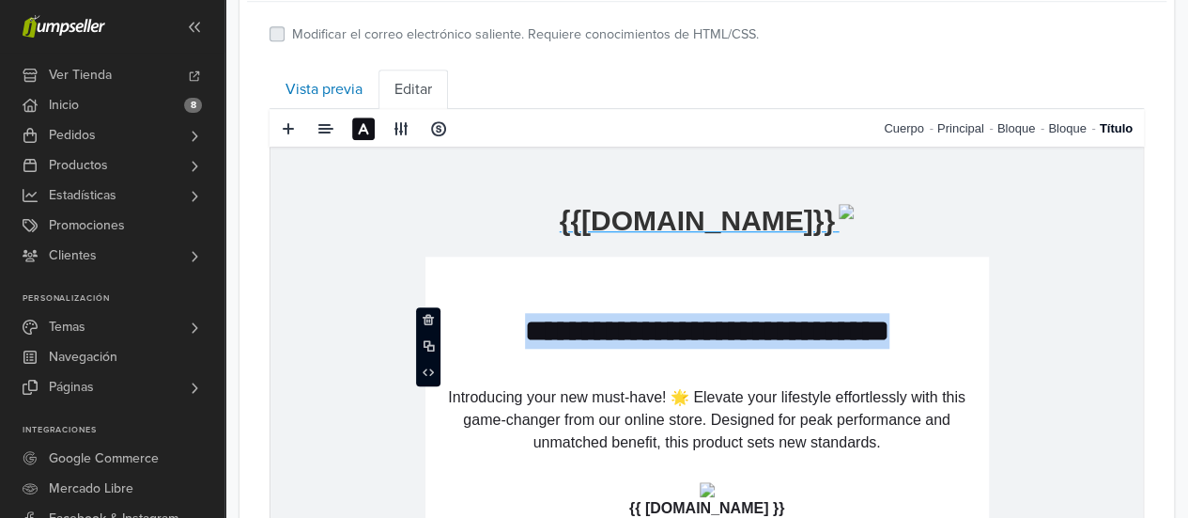
drag, startPoint x: 950, startPoint y: 328, endPoint x: 329, endPoint y: 395, distance: 624.6
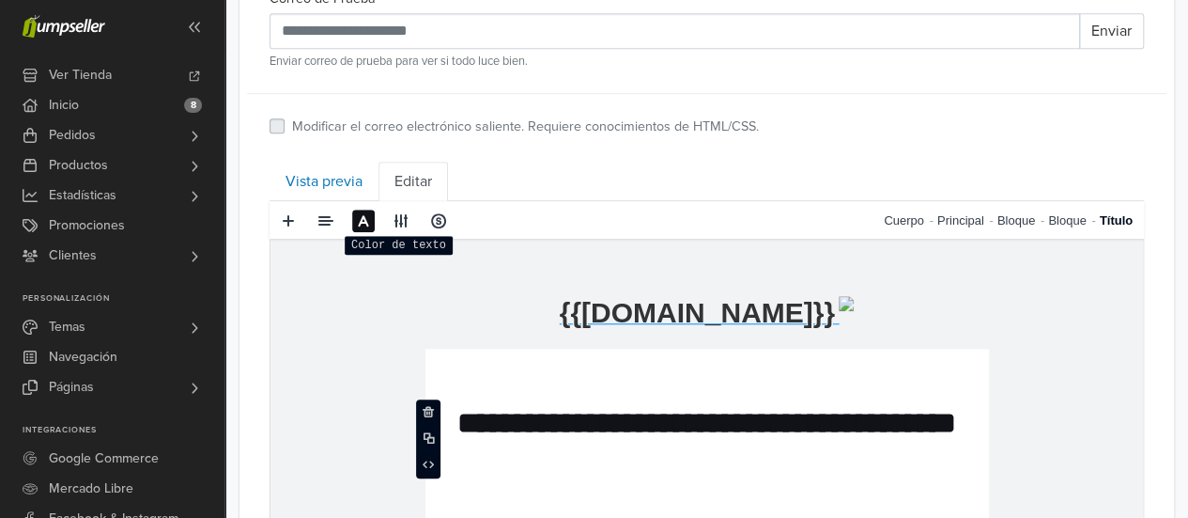
scroll to position [658, 0]
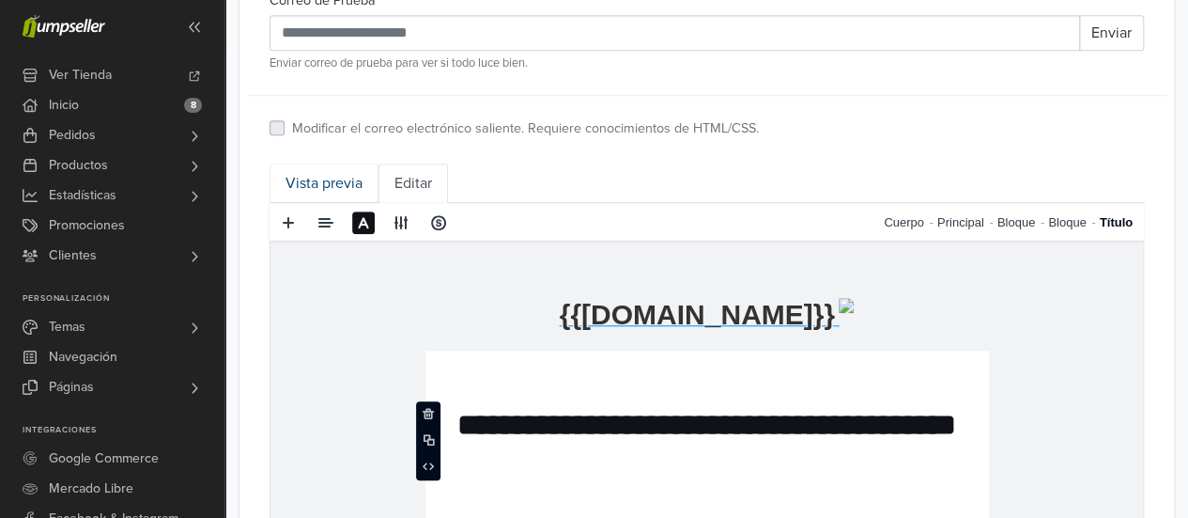
click at [314, 181] on link "Vista previa" at bounding box center [324, 182] width 109 height 39
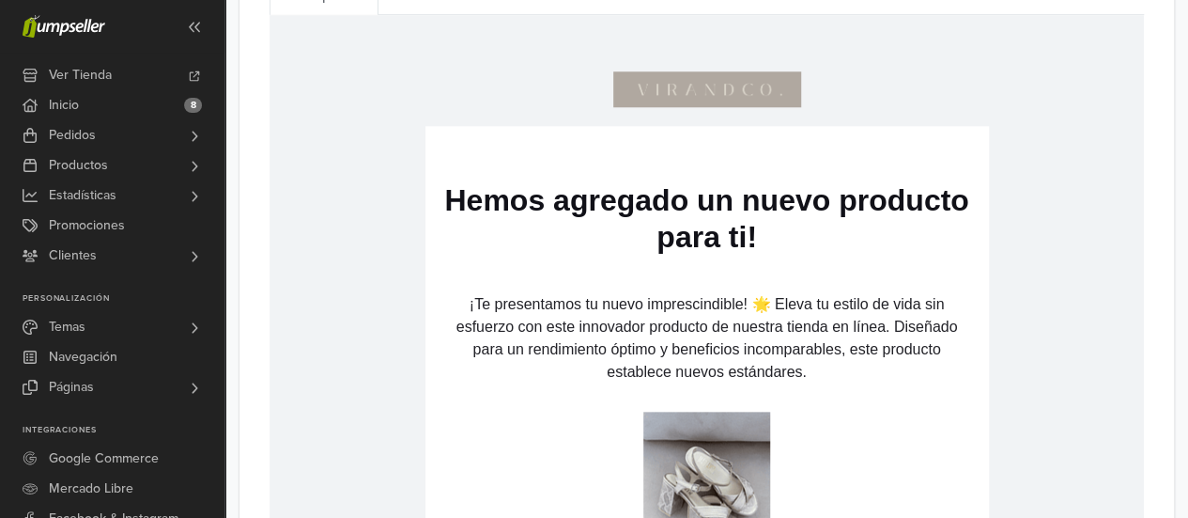
scroll to position [752, 0]
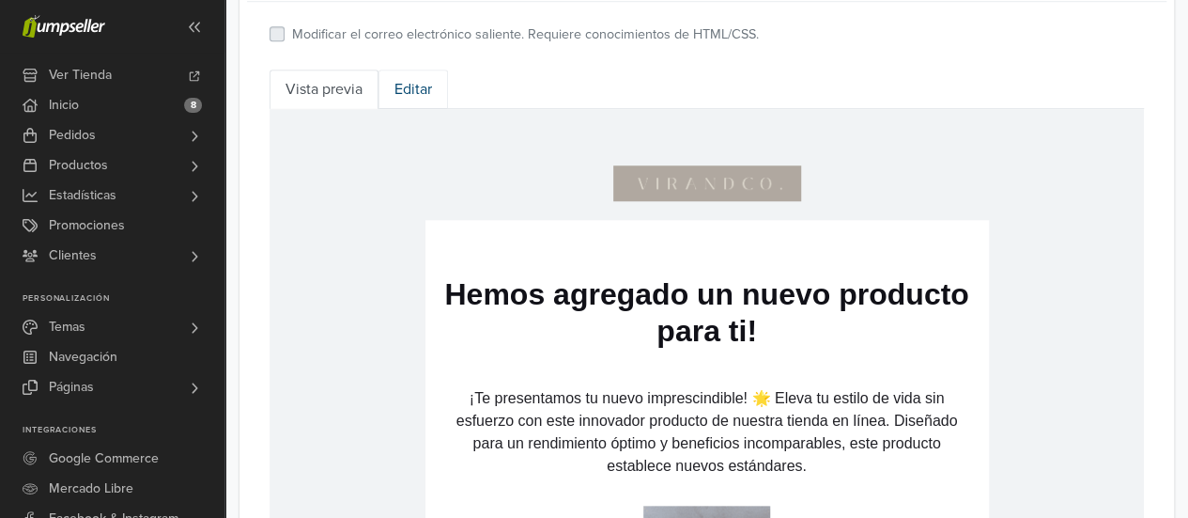
click at [420, 86] on link "Editar" at bounding box center [414, 89] width 70 height 39
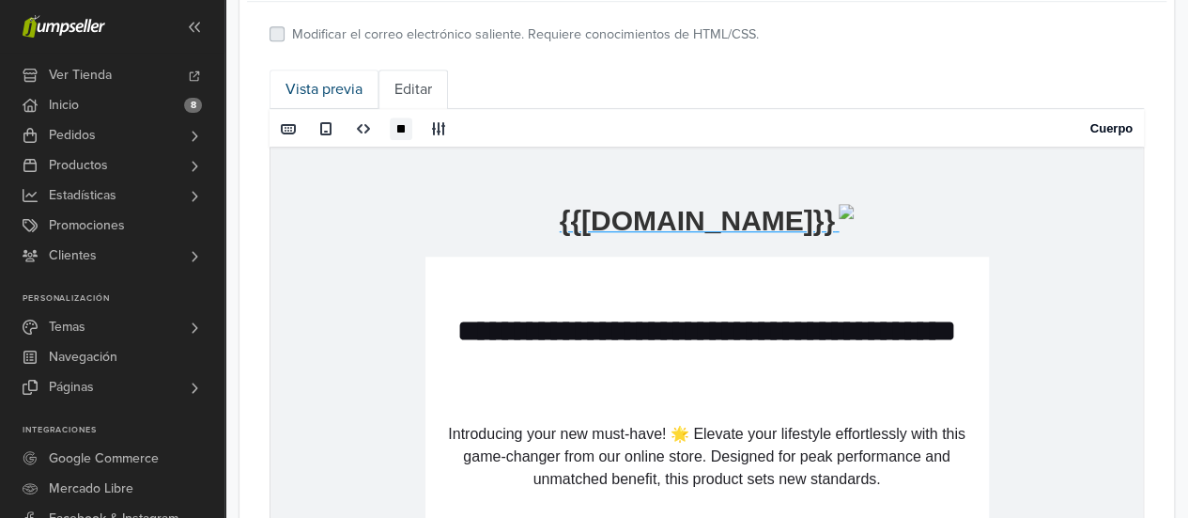
click at [338, 83] on link "Vista previa" at bounding box center [324, 89] width 109 height 39
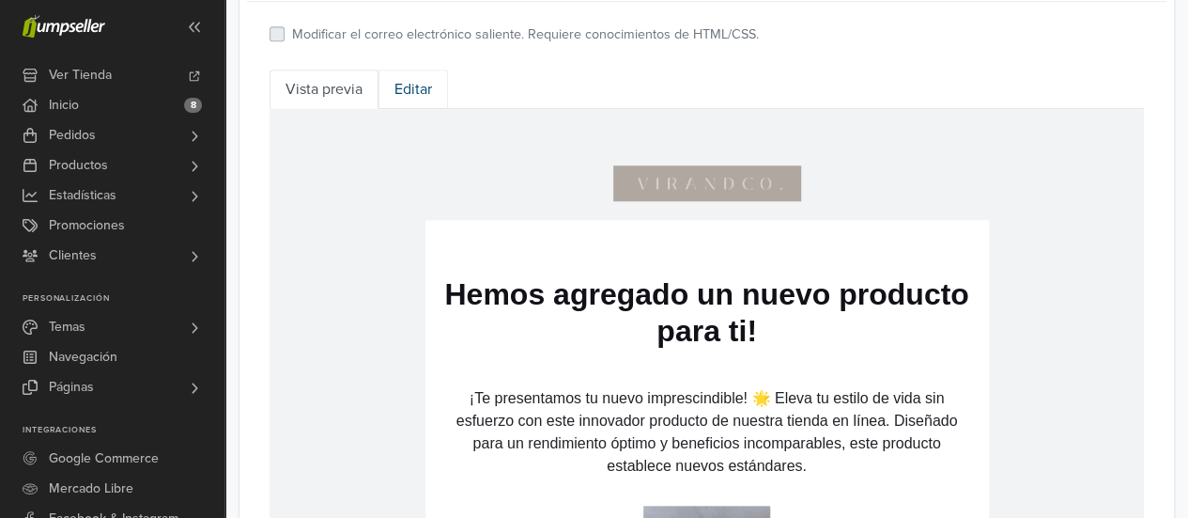
click at [408, 88] on link "Editar" at bounding box center [414, 89] width 70 height 39
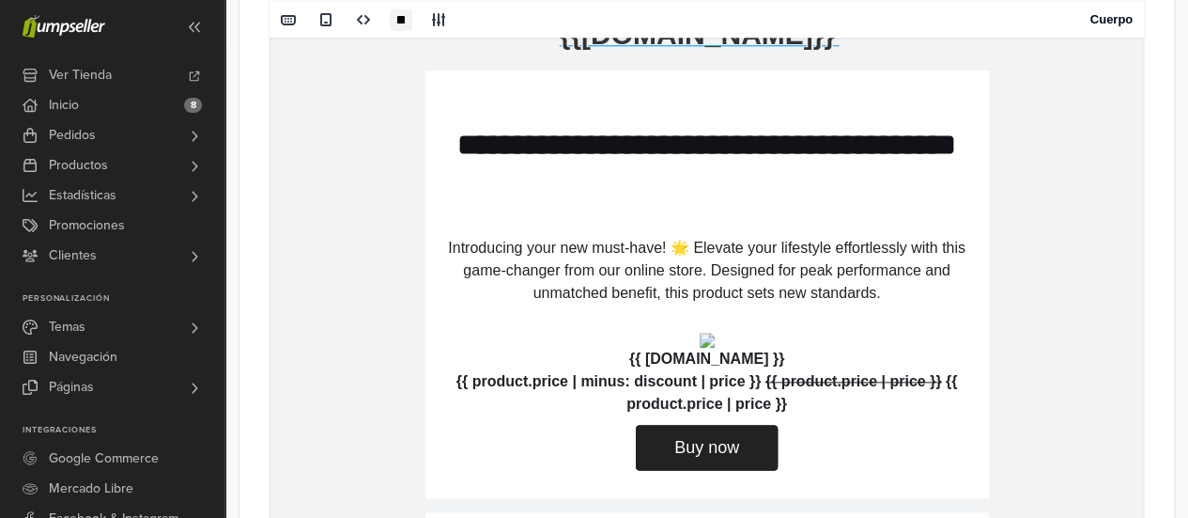
scroll to position [939, 0]
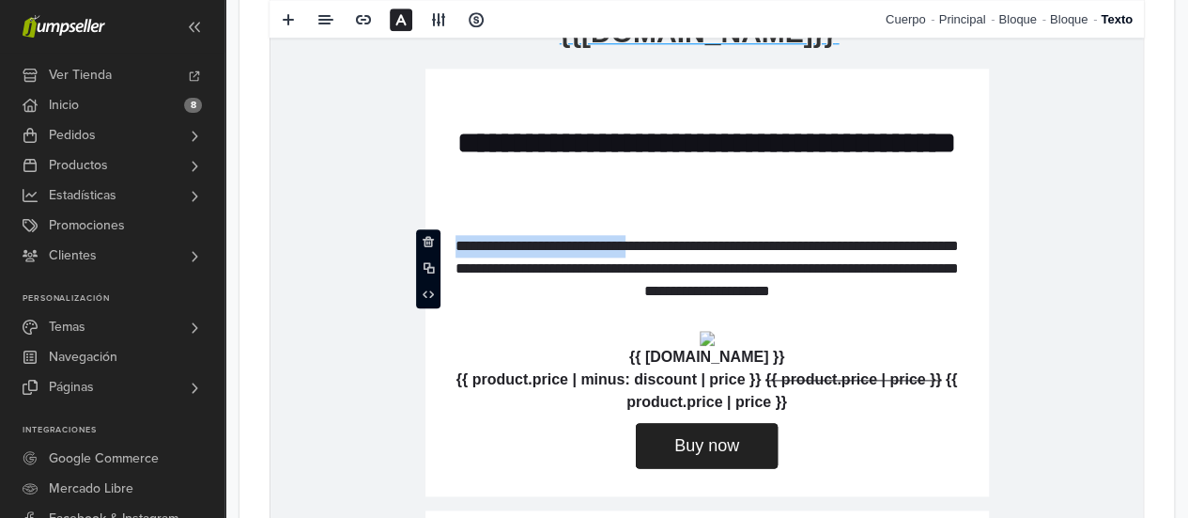
drag, startPoint x: 660, startPoint y: 242, endPoint x: 379, endPoint y: 208, distance: 283.1
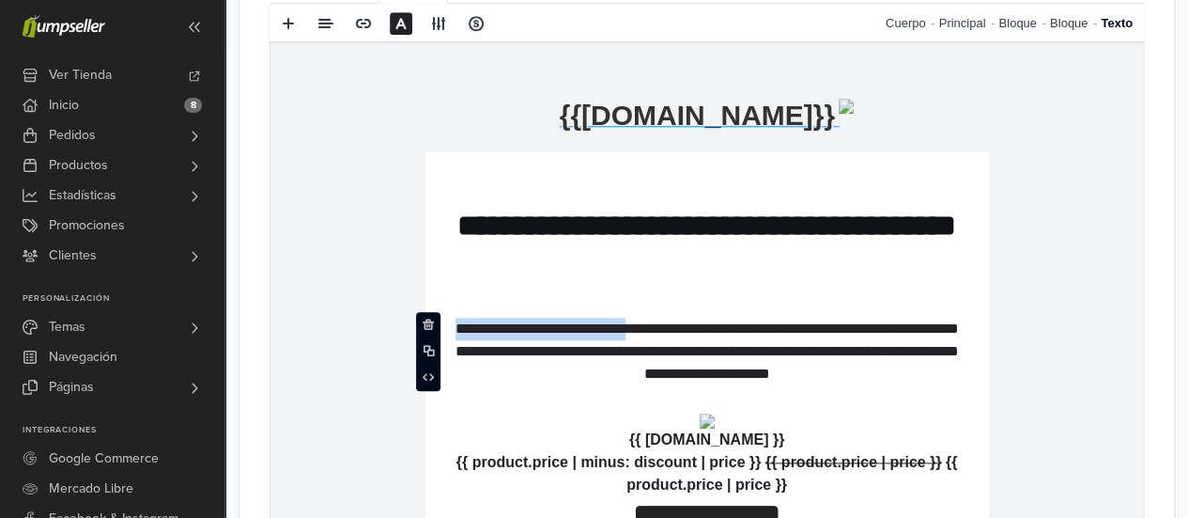
scroll to position [752, 0]
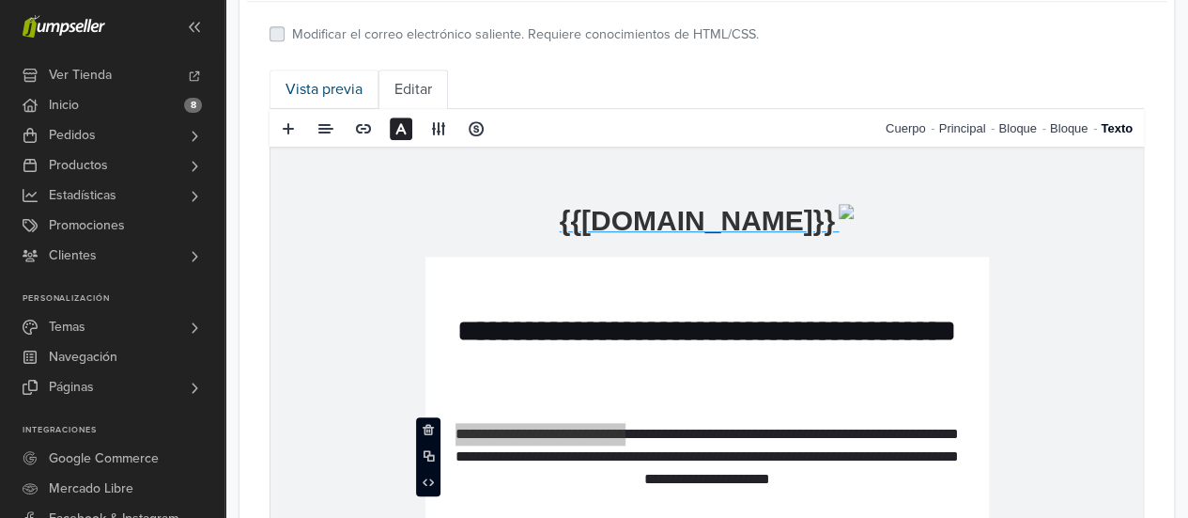
click at [316, 82] on link "Vista previa" at bounding box center [324, 89] width 109 height 39
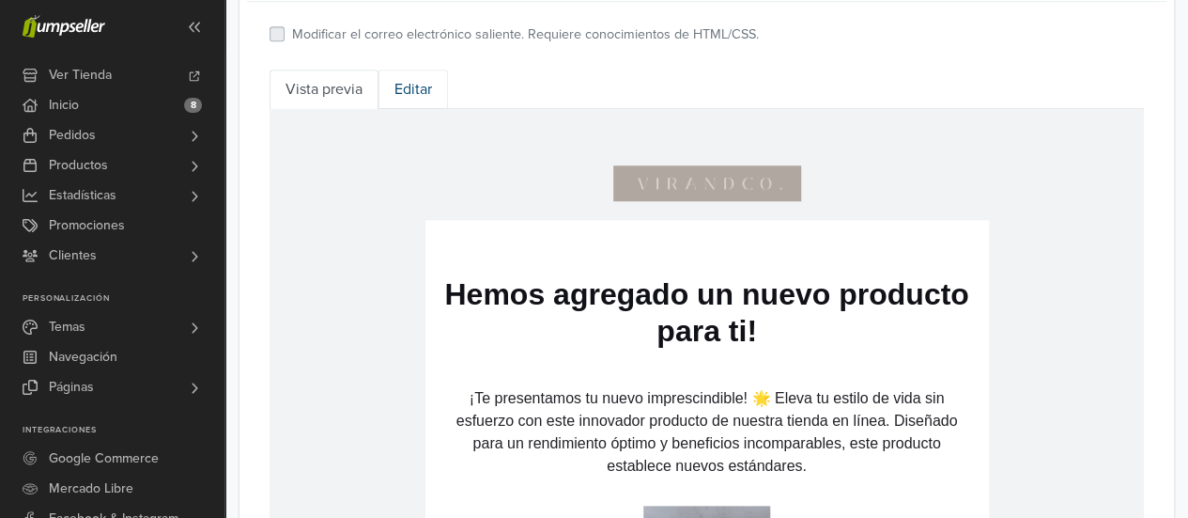
click at [414, 84] on link "Editar" at bounding box center [414, 89] width 70 height 39
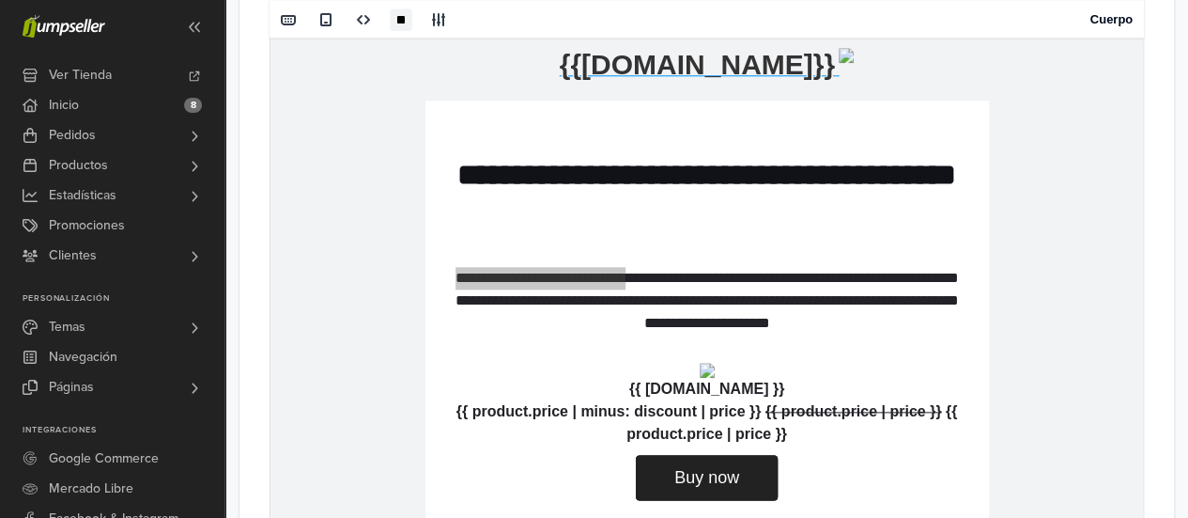
scroll to position [939, 0]
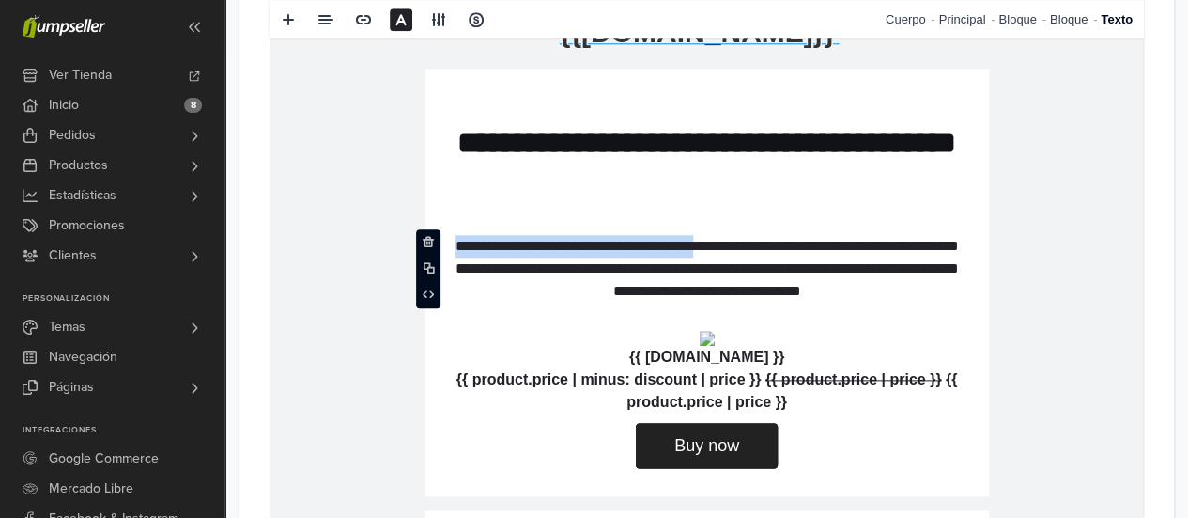
drag, startPoint x: 770, startPoint y: 241, endPoint x: 387, endPoint y: 186, distance: 387.3
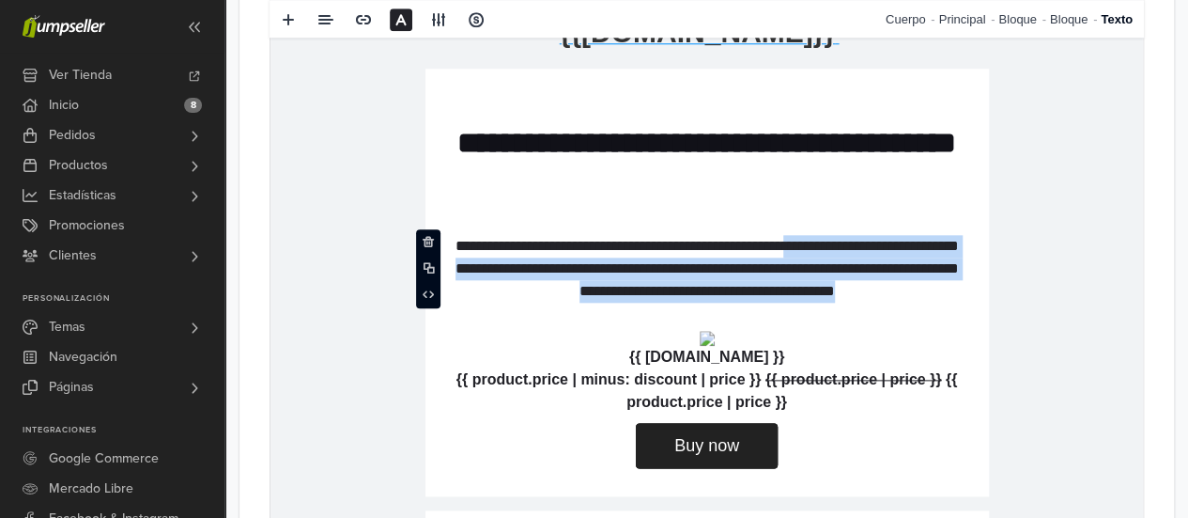
drag, startPoint x: 958, startPoint y: 289, endPoint x: 832, endPoint y: 240, distance: 135.4
click at [832, 240] on p "**********" at bounding box center [707, 269] width 526 height 68
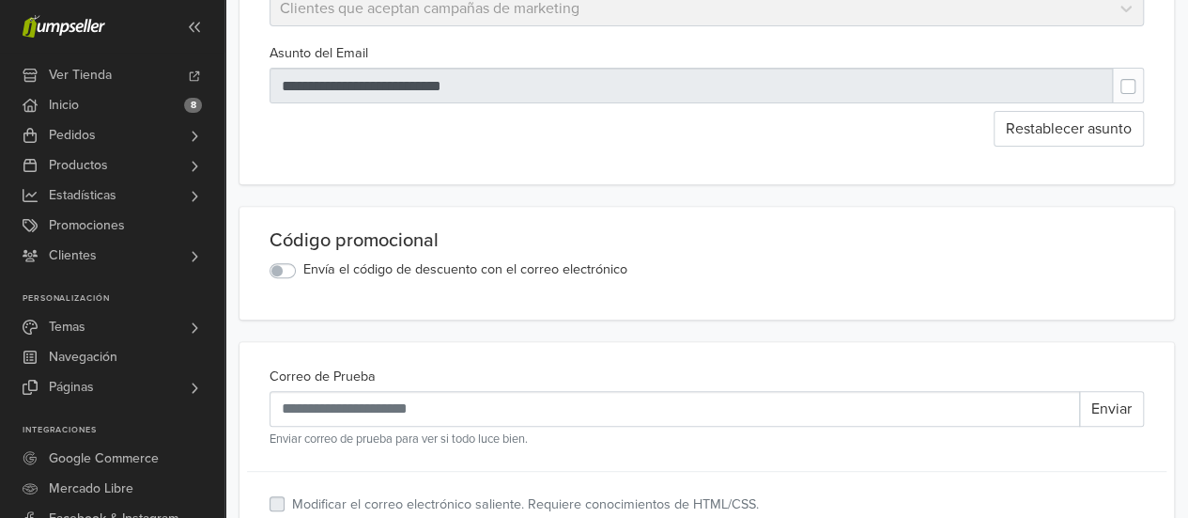
scroll to position [0, 0]
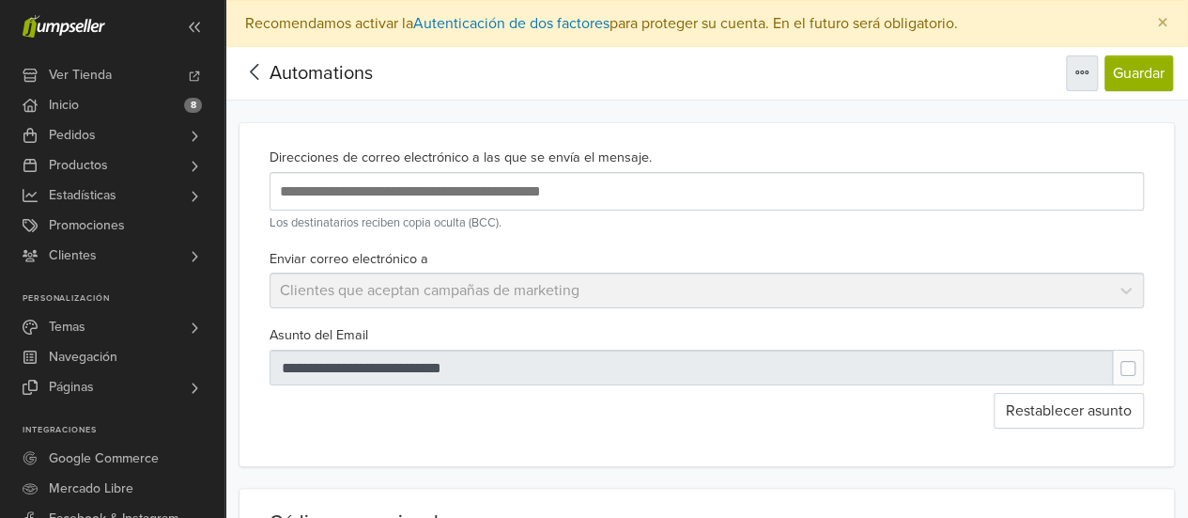
click at [1086, 70] on icon "button" at bounding box center [1082, 72] width 13 height 4
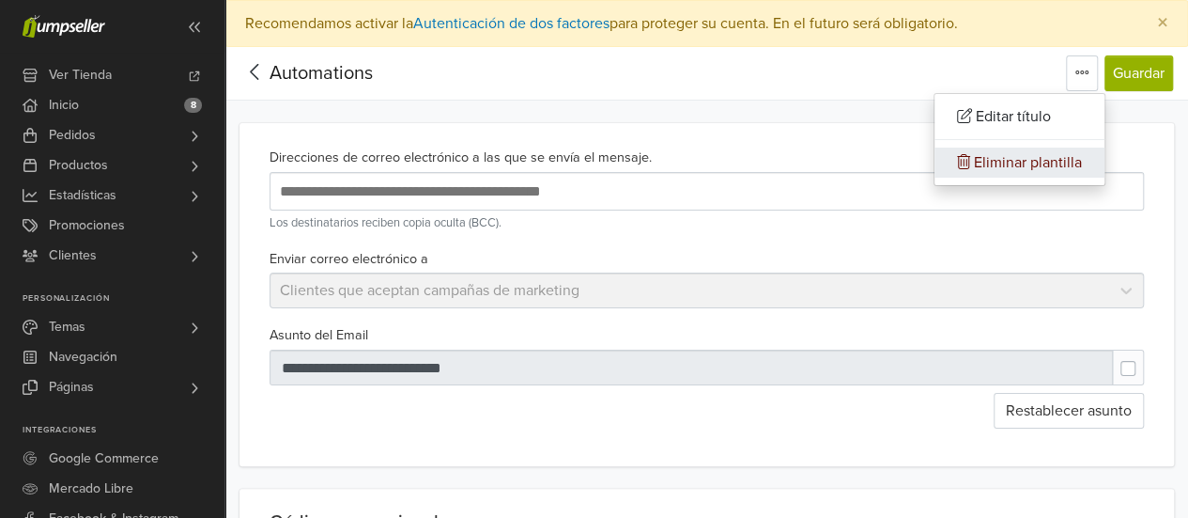
click at [1043, 165] on span "Eliminar plantilla" at bounding box center [1028, 162] width 108 height 19
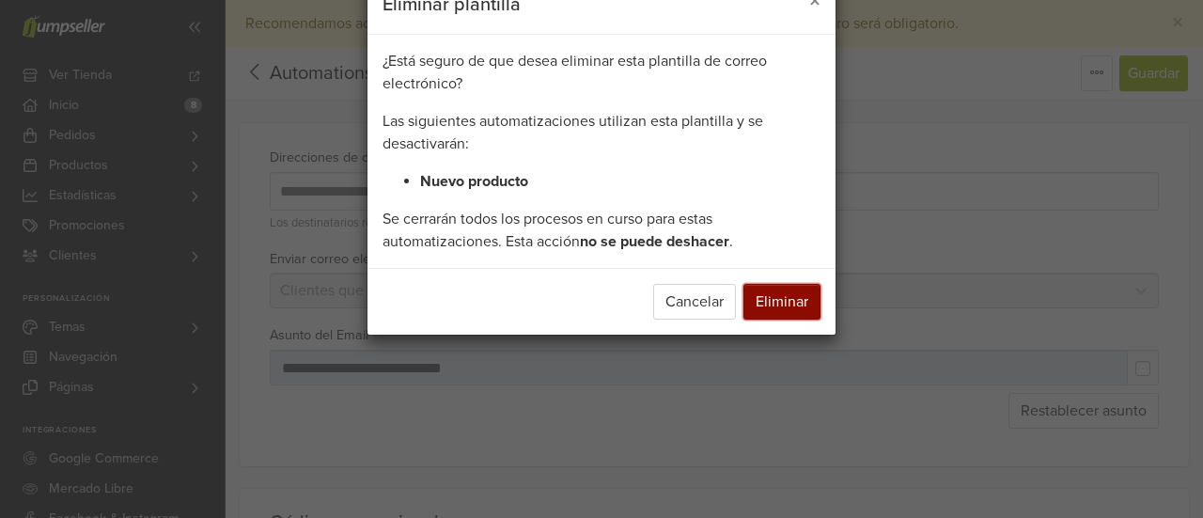
click at [799, 298] on button "Eliminar" at bounding box center [781, 302] width 77 height 36
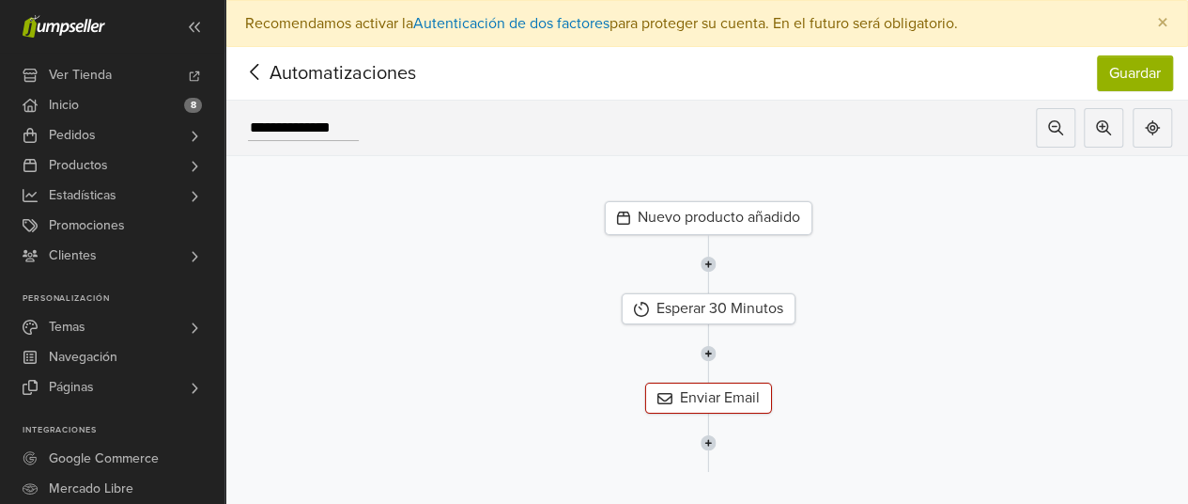
click at [260, 67] on icon at bounding box center [255, 71] width 29 height 23
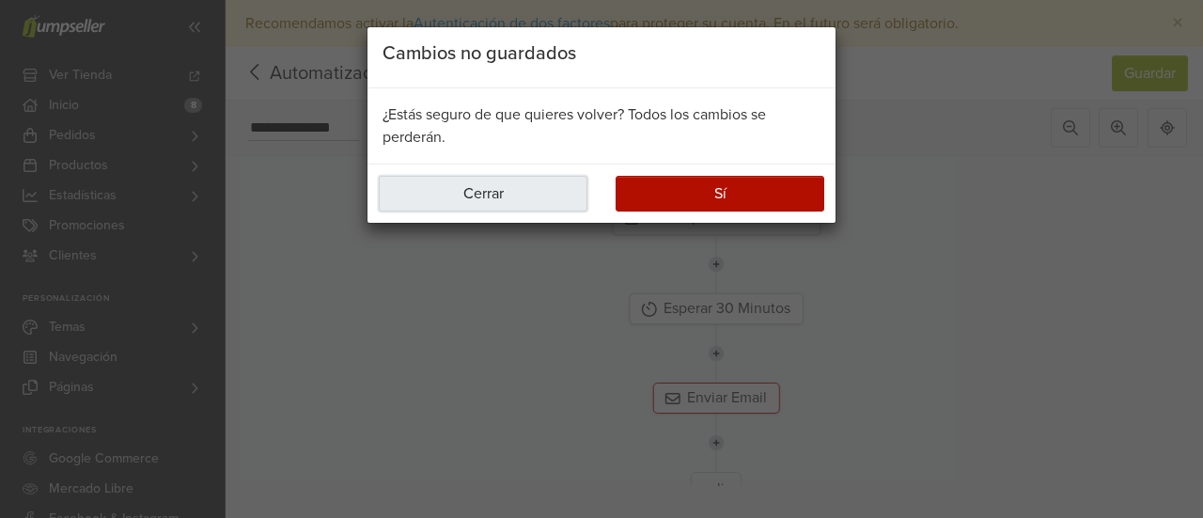
click at [534, 195] on button "Cerrar" at bounding box center [483, 194] width 209 height 36
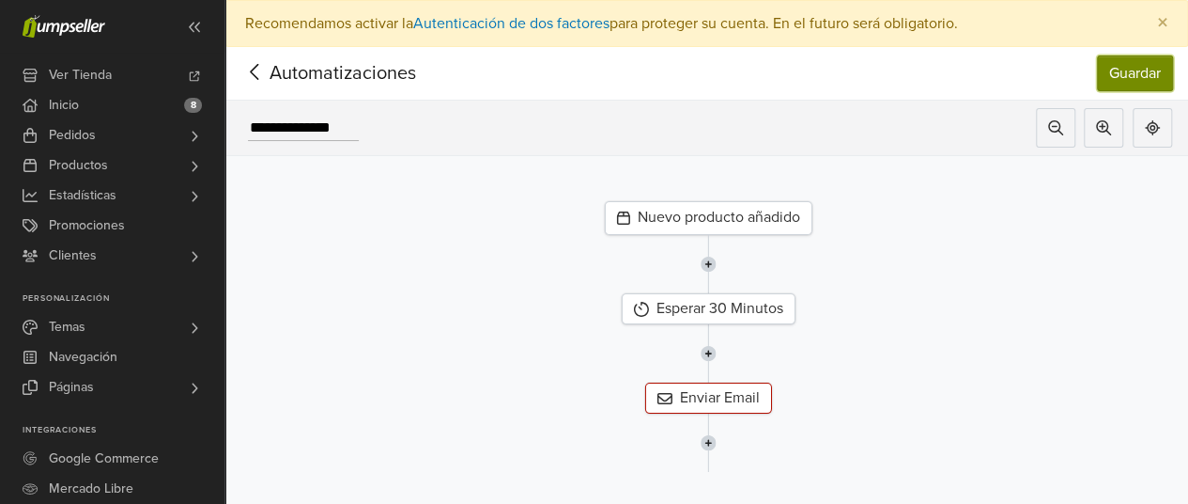
click at [1173, 65] on button "Guardar" at bounding box center [1135, 73] width 76 height 36
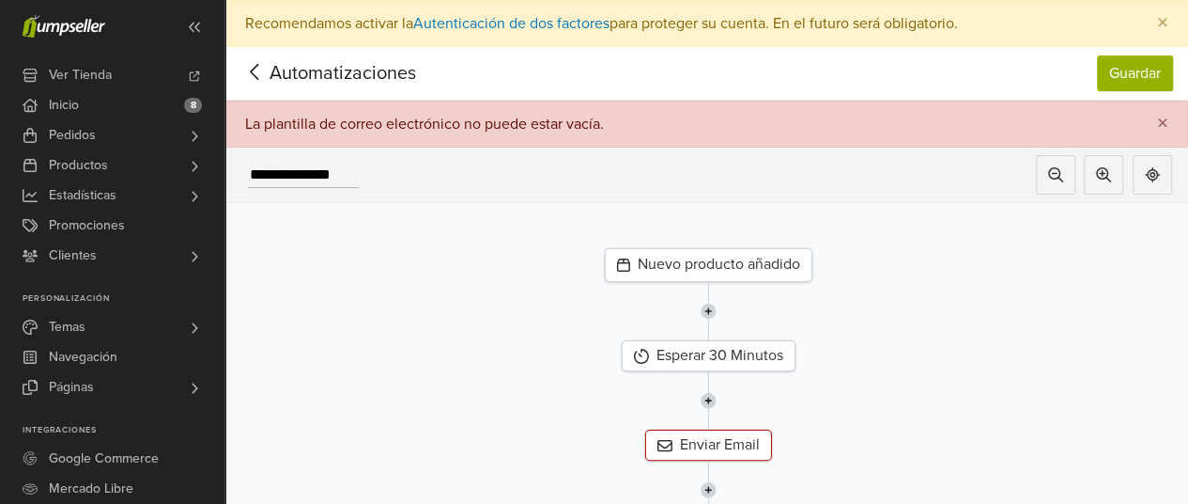
click at [273, 74] on span "Automatizaciones" at bounding box center [314, 73] width 147 height 28
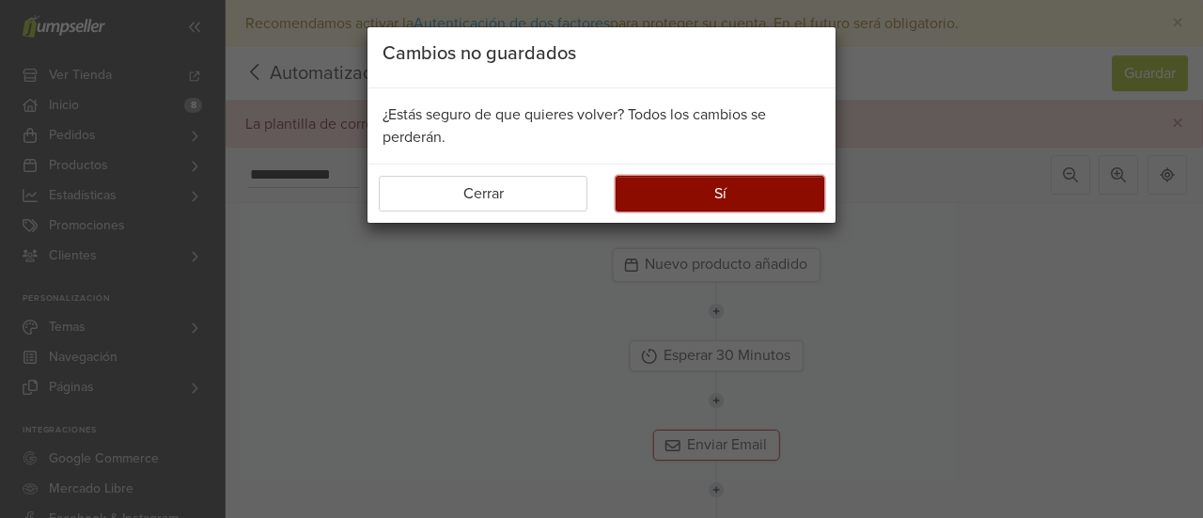
click at [692, 194] on button "Sí" at bounding box center [719, 194] width 209 height 36
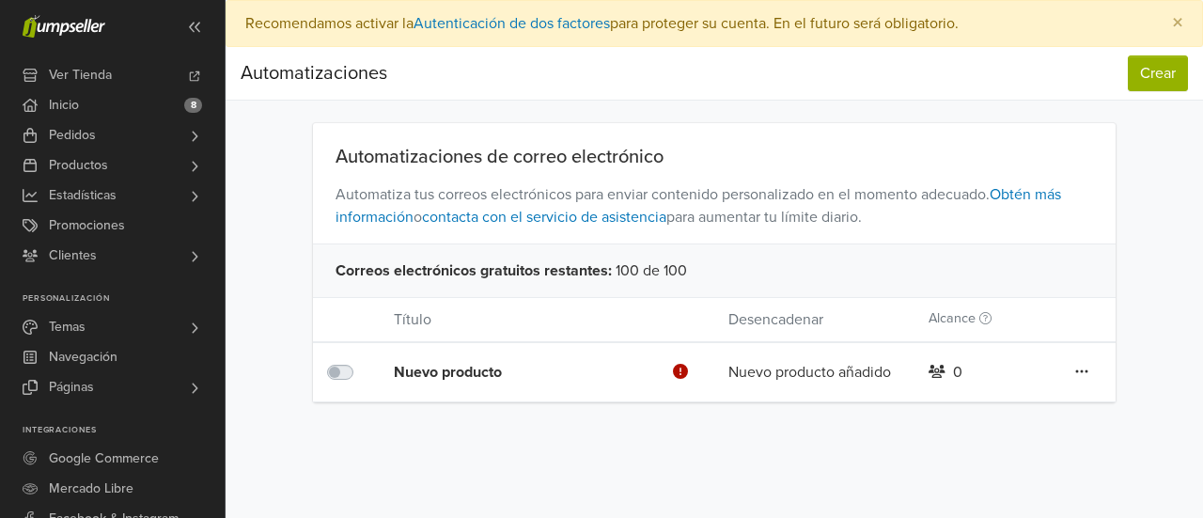
click at [1086, 370] on icon at bounding box center [1082, 371] width 12 height 3
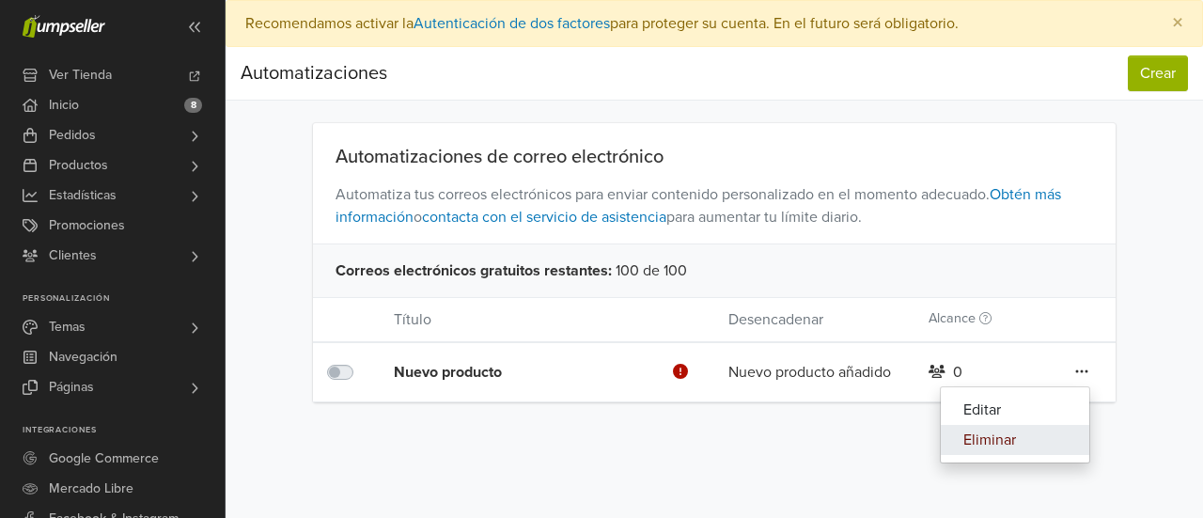
click at [1006, 443] on link "Eliminar" at bounding box center [1014, 440] width 148 height 30
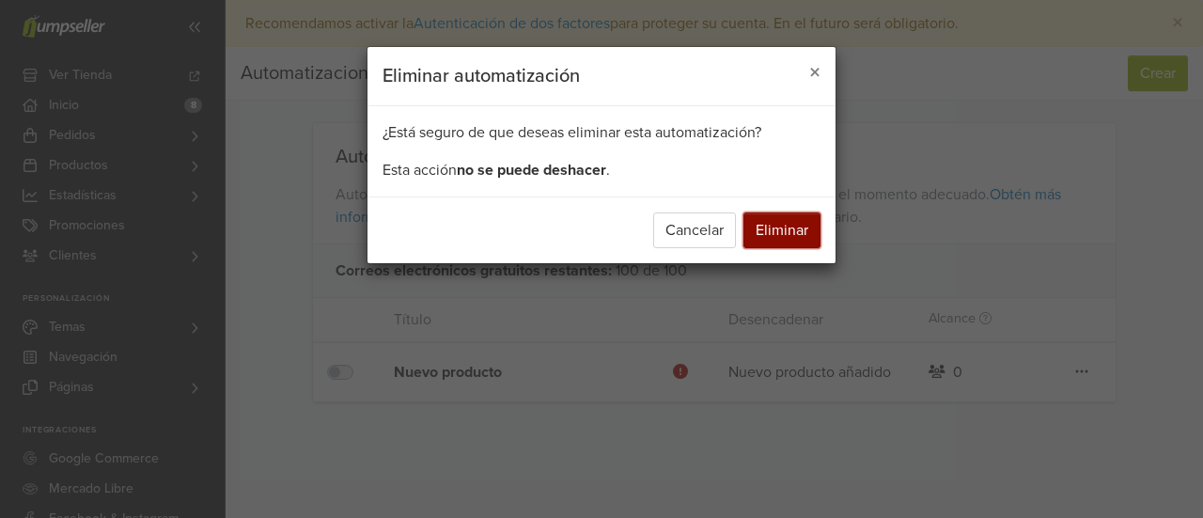
click at [781, 228] on button "Eliminar" at bounding box center [781, 230] width 77 height 36
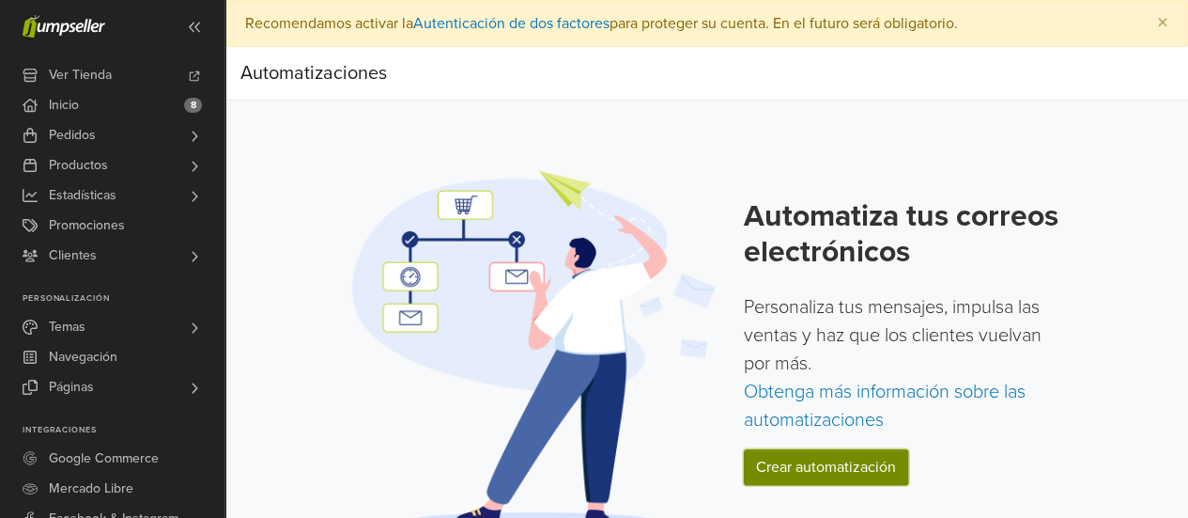
click at [829, 471] on link "Crear automatización" at bounding box center [826, 467] width 164 height 36
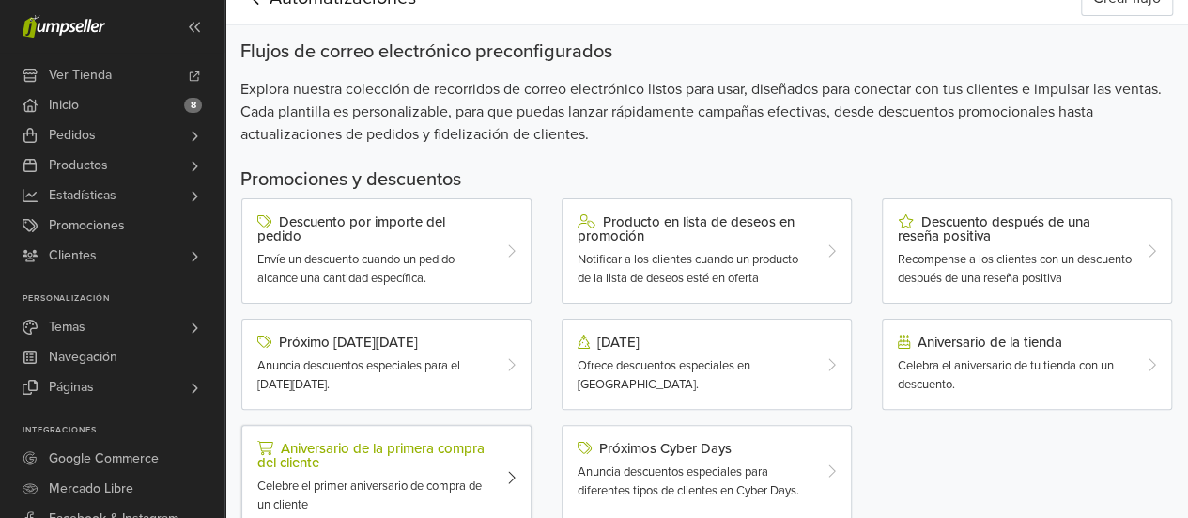
scroll to position [66, 0]
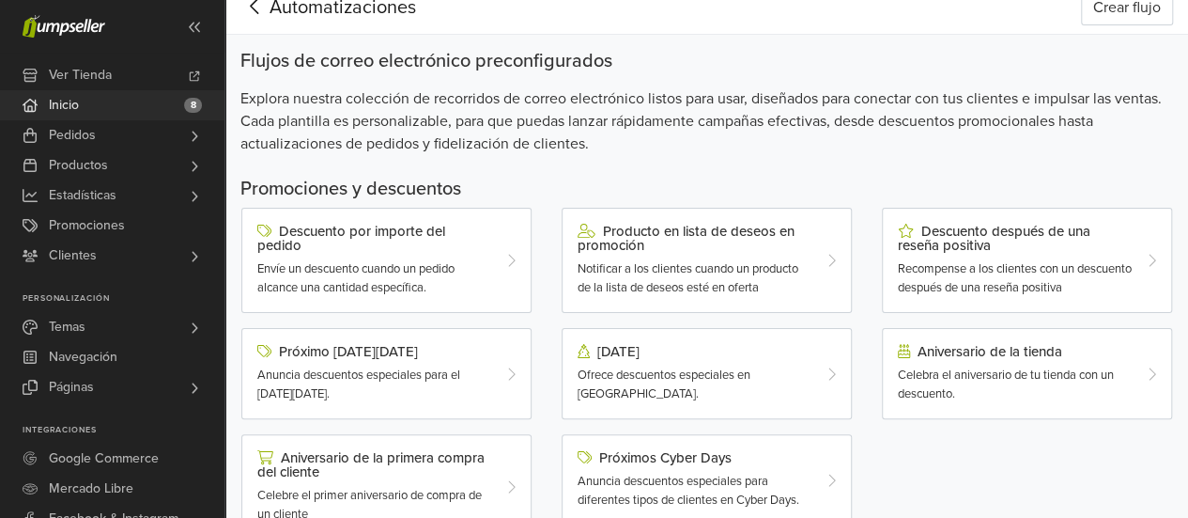
click at [116, 116] on link "Inicio 8" at bounding box center [112, 105] width 225 height 30
